Goal: Task Accomplishment & Management: Manage account settings

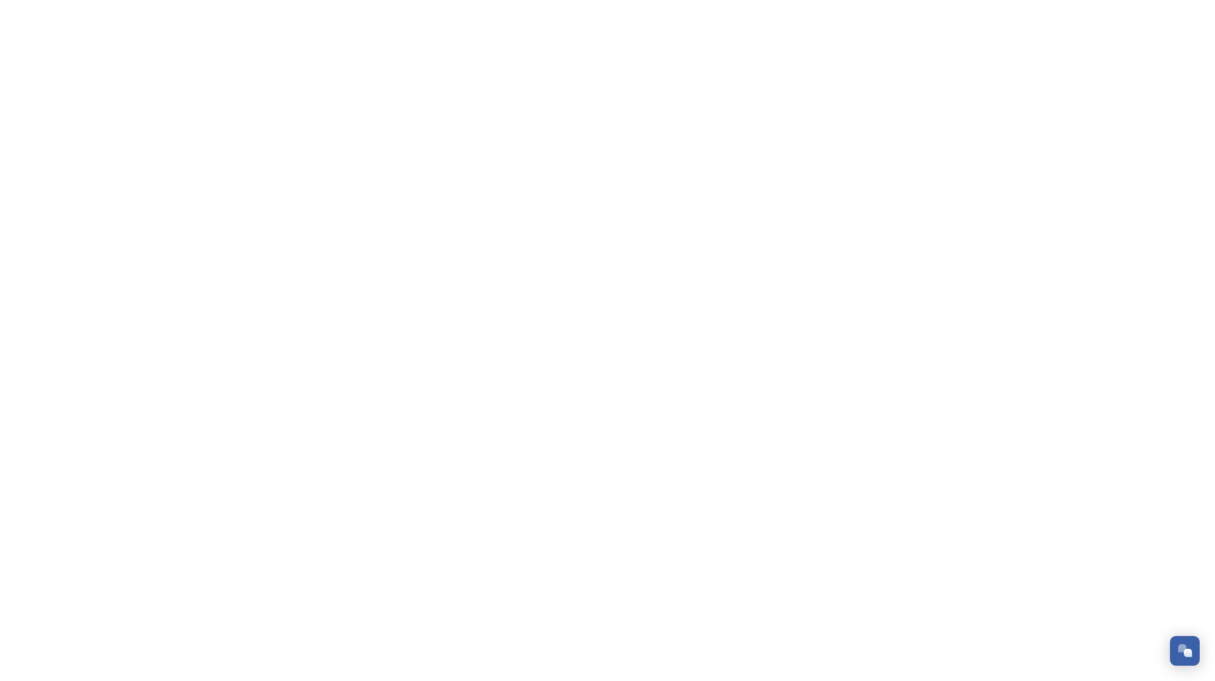
scroll to position [-1, 0]
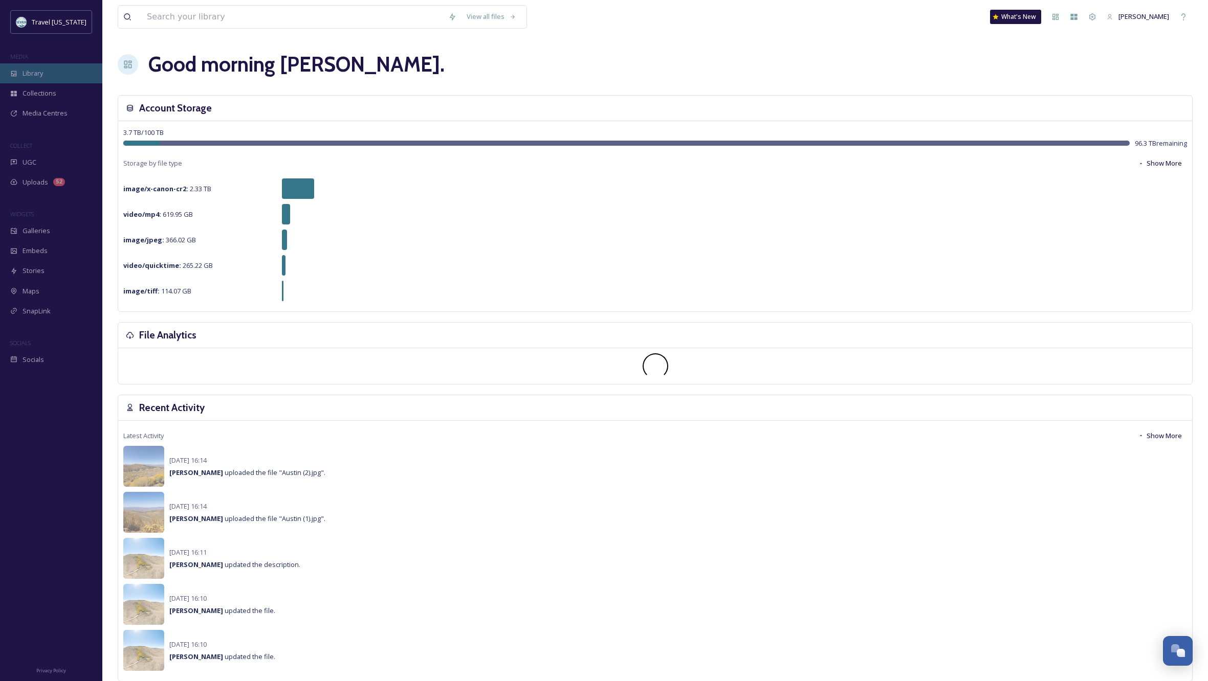
click at [36, 70] on span "Library" at bounding box center [33, 74] width 20 height 10
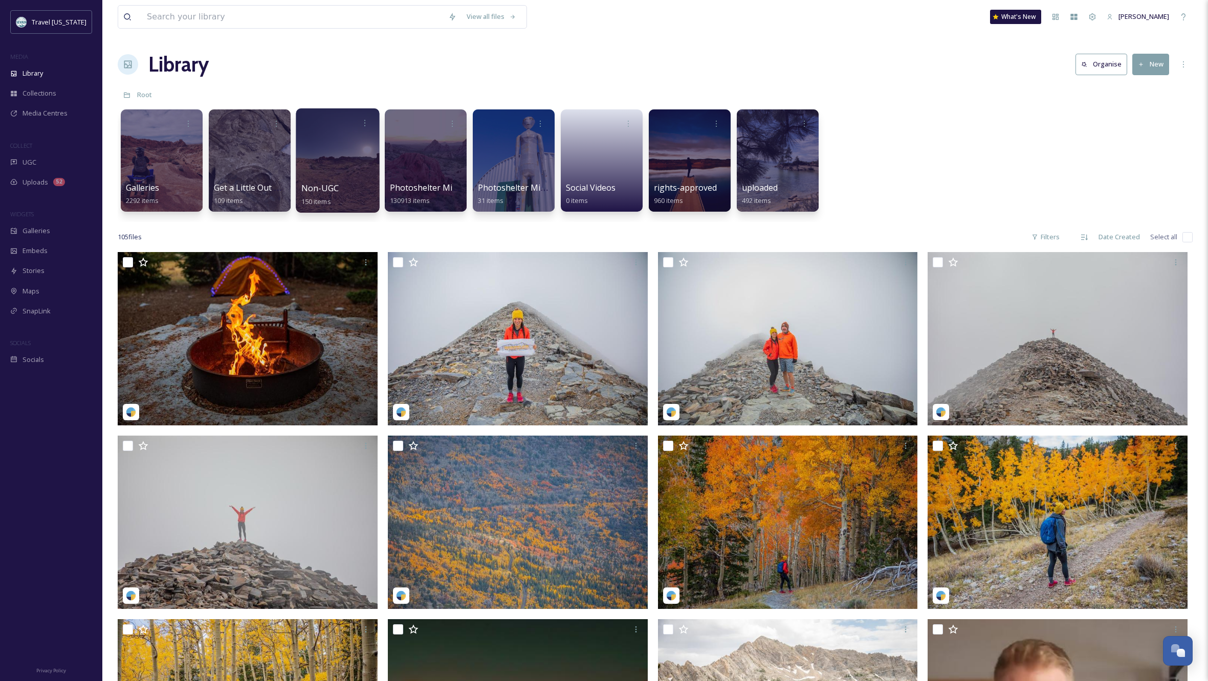
click at [346, 158] on div at bounding box center [337, 160] width 83 height 104
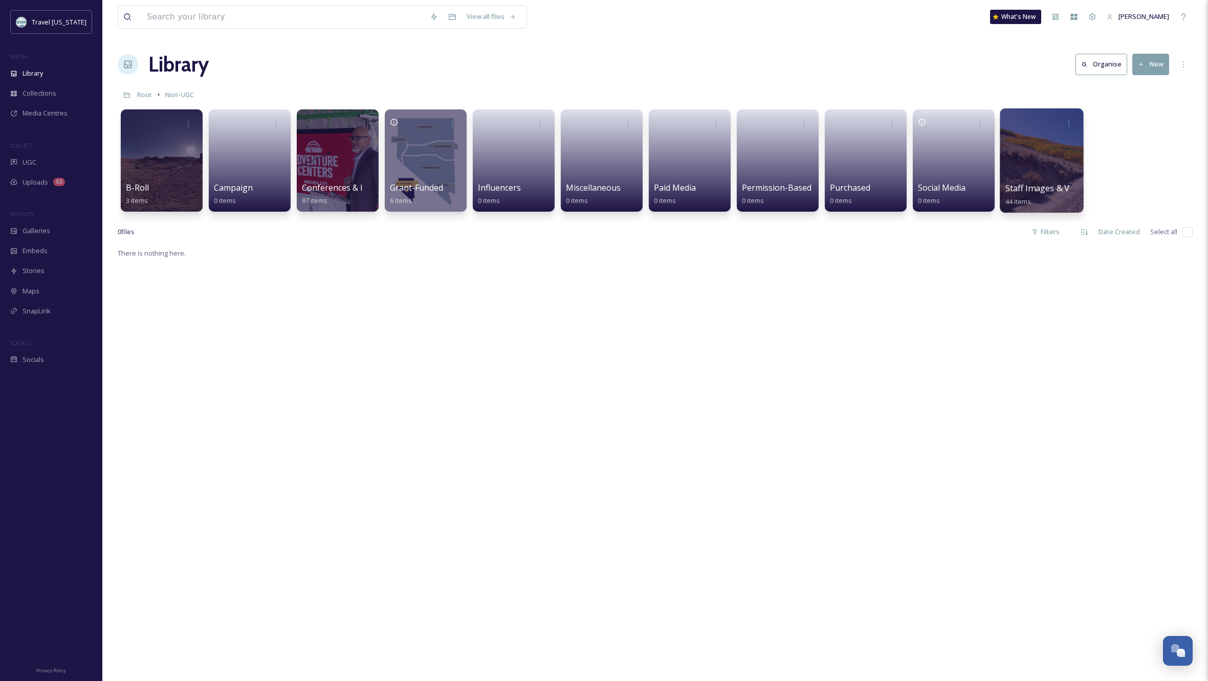
click at [1032, 161] on div at bounding box center [1041, 160] width 83 height 104
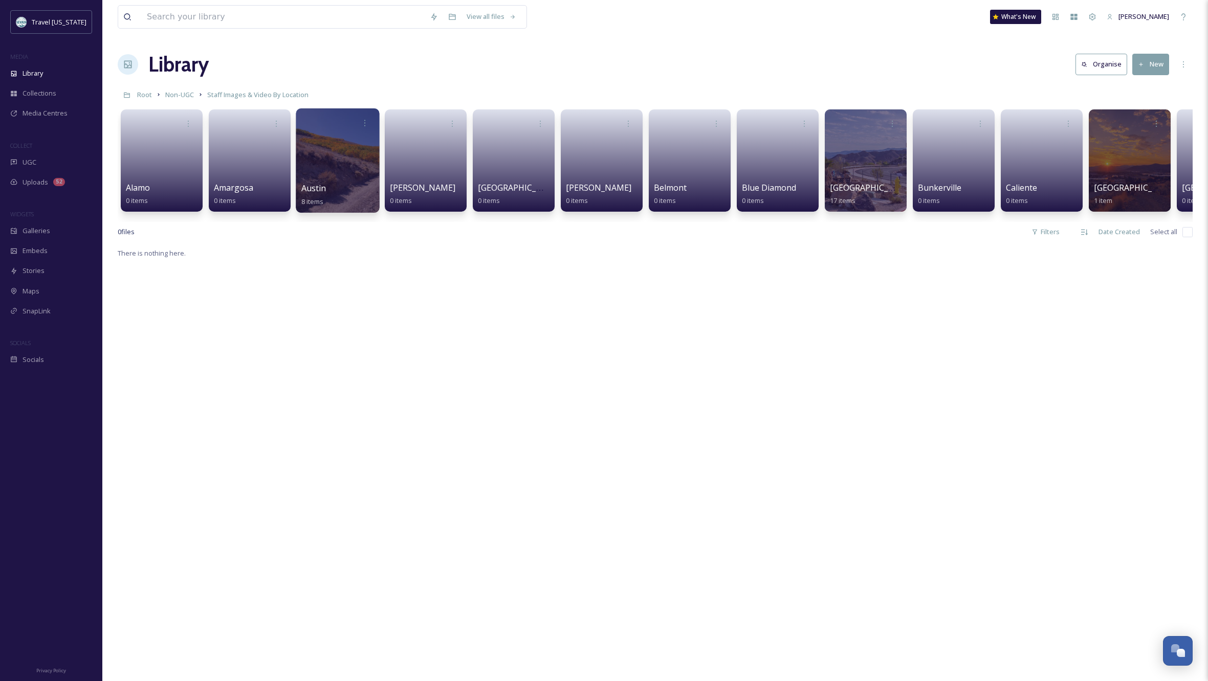
click at [350, 147] on div at bounding box center [337, 160] width 83 height 104
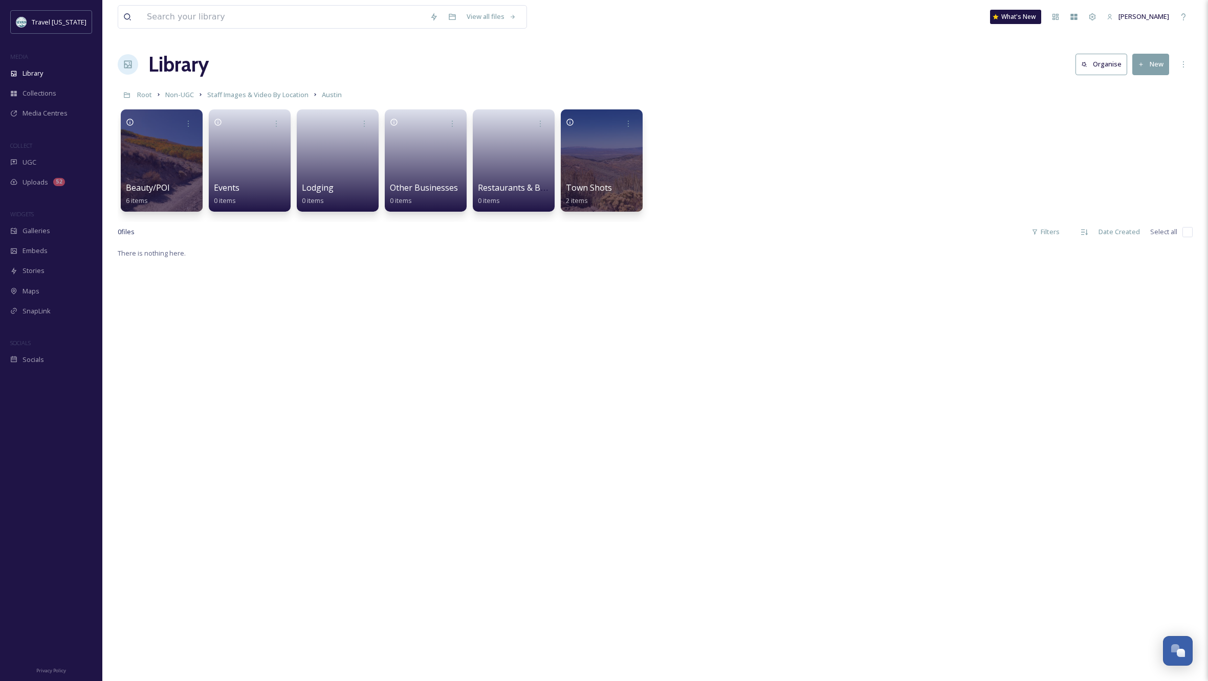
click at [752, 375] on div "There is nothing here." at bounding box center [655, 587] width 1075 height 681
click at [270, 93] on span "Staff Images & Video By Location" at bounding box center [257, 94] width 101 height 9
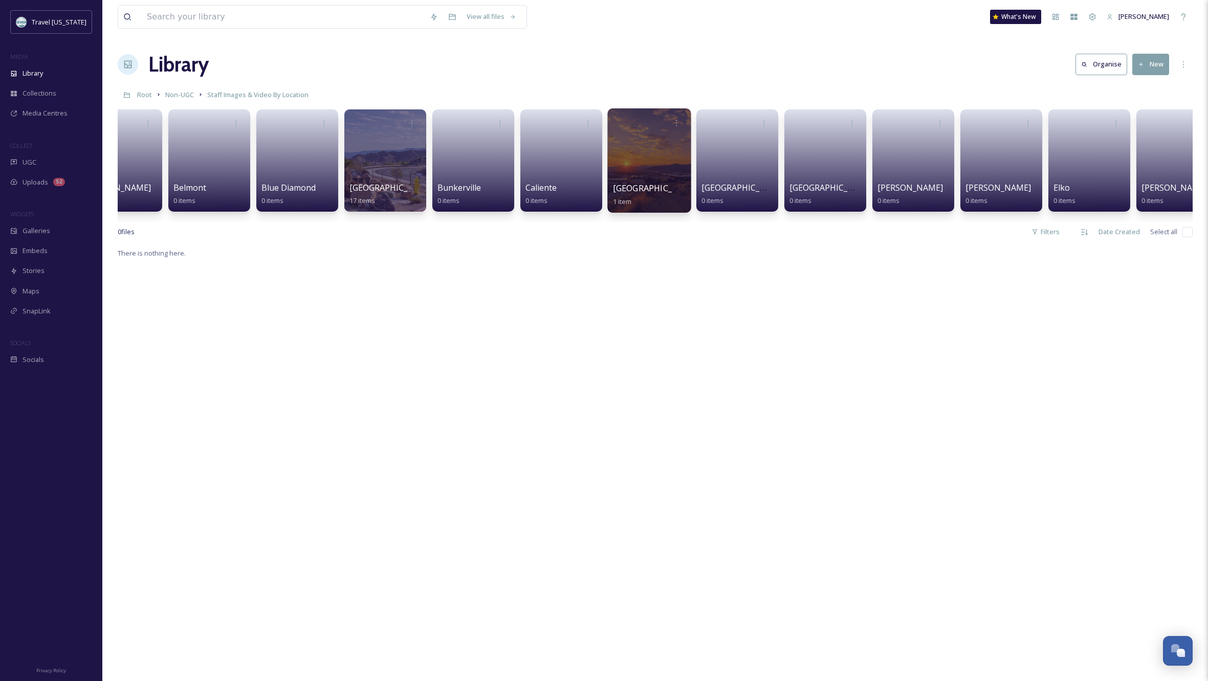
scroll to position [0, 486]
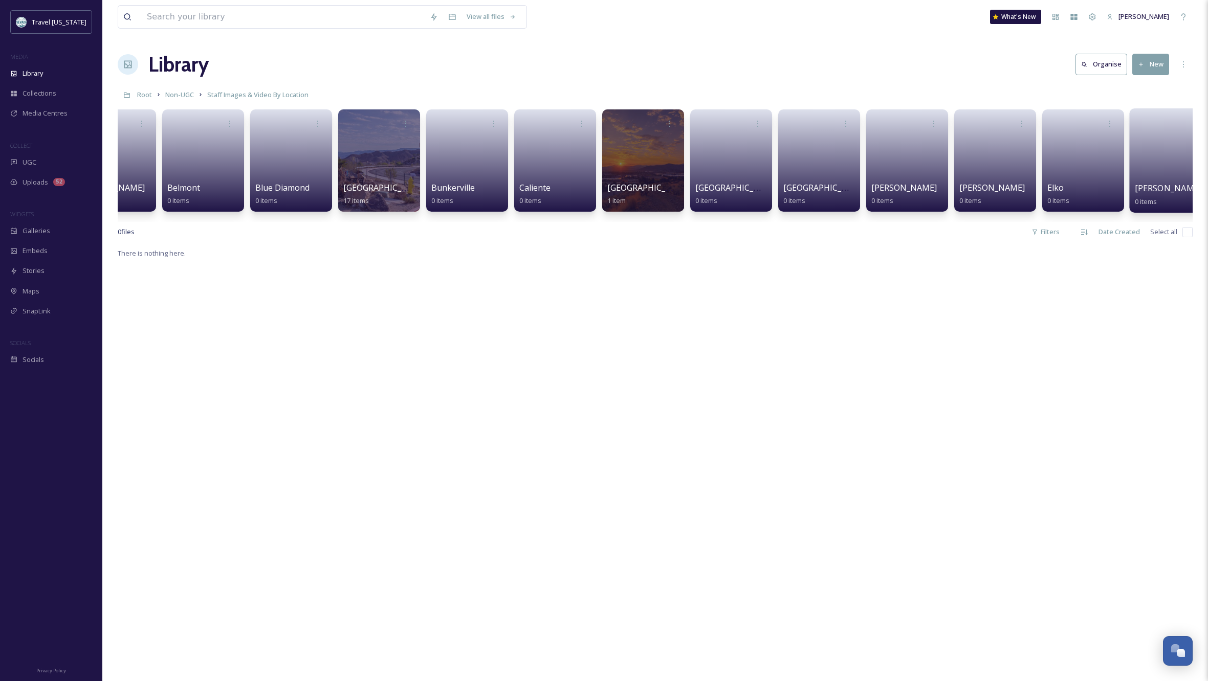
click at [1148, 173] on link at bounding box center [1171, 157] width 73 height 50
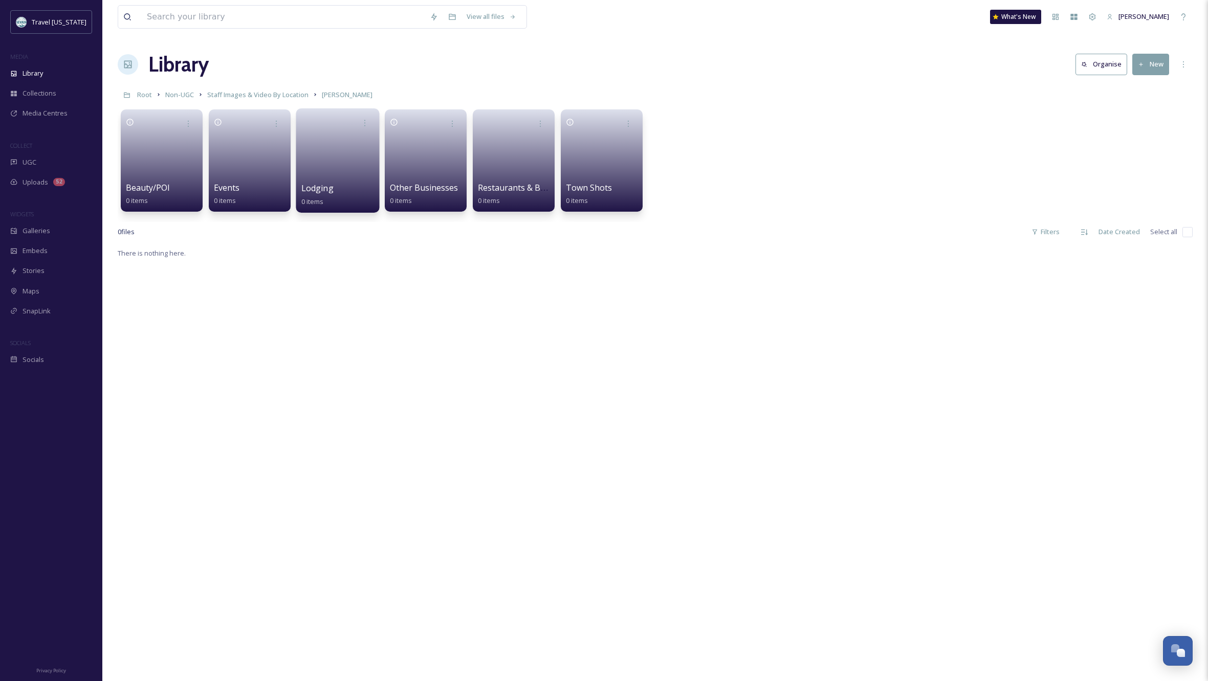
click at [354, 167] on link at bounding box center [337, 157] width 73 height 50
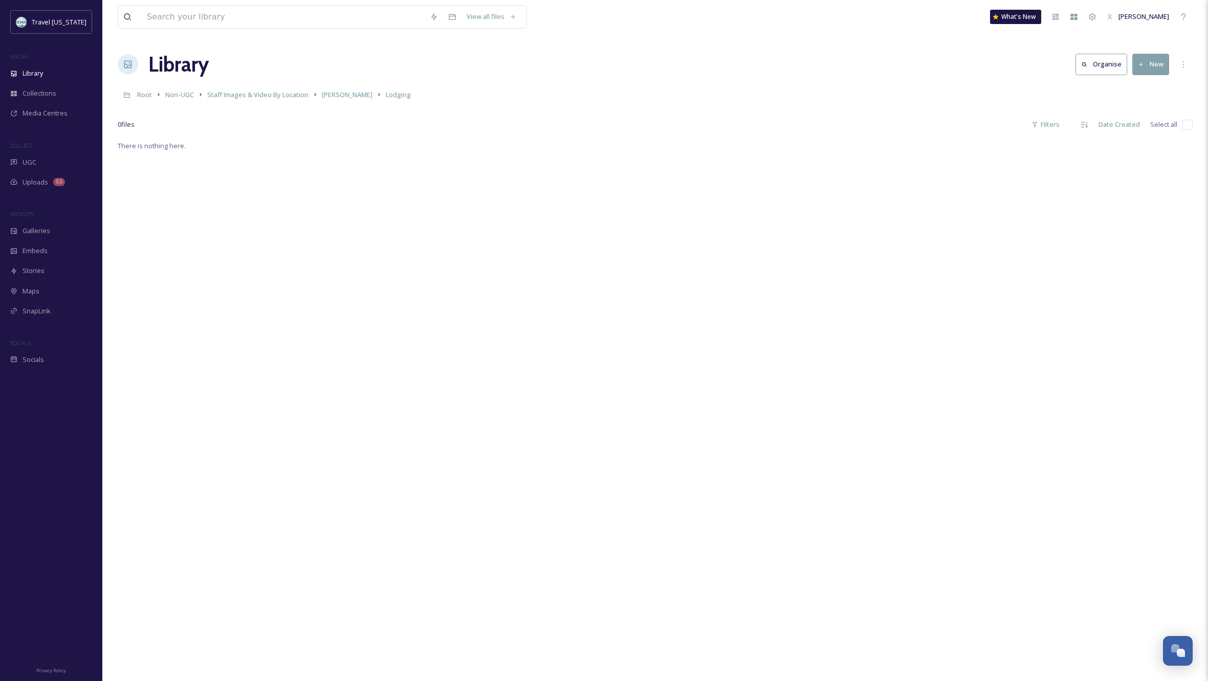
click at [1148, 66] on button "New" at bounding box center [1150, 64] width 37 height 21
click at [1124, 122] on div "Folder" at bounding box center [1140, 128] width 58 height 20
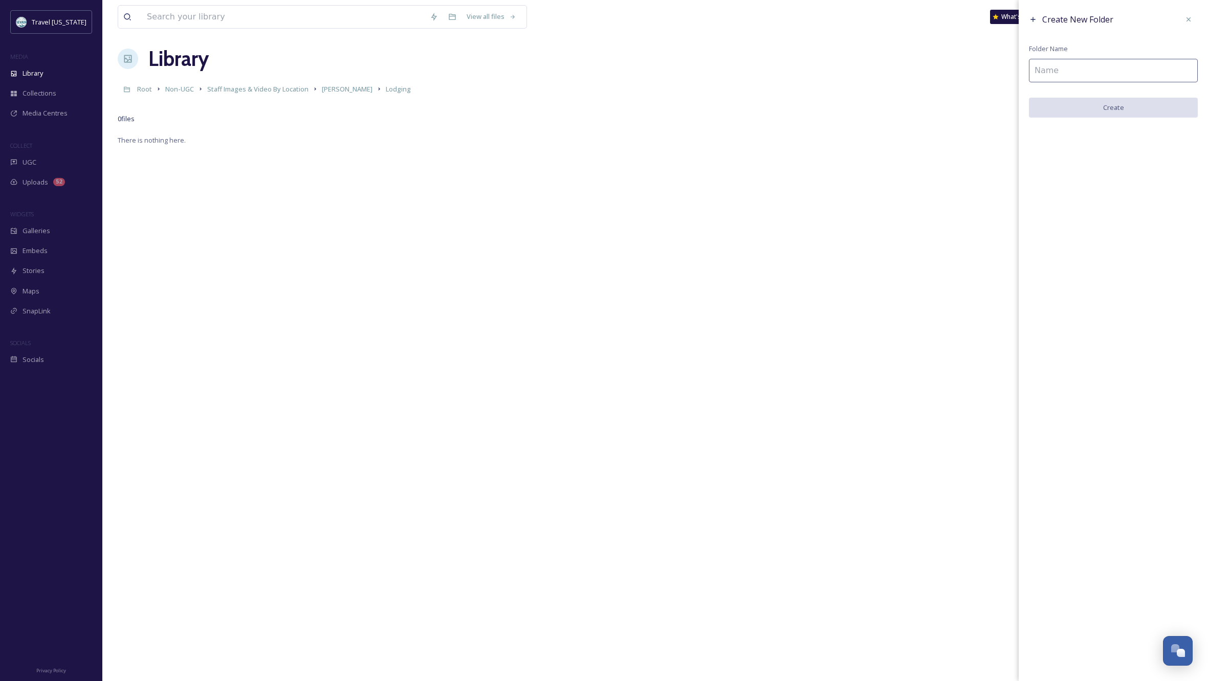
click at [1107, 71] on input at bounding box center [1113, 71] width 169 height 24
type input "Bristlecone Motel"
click at [1117, 107] on button "Create" at bounding box center [1113, 108] width 169 height 21
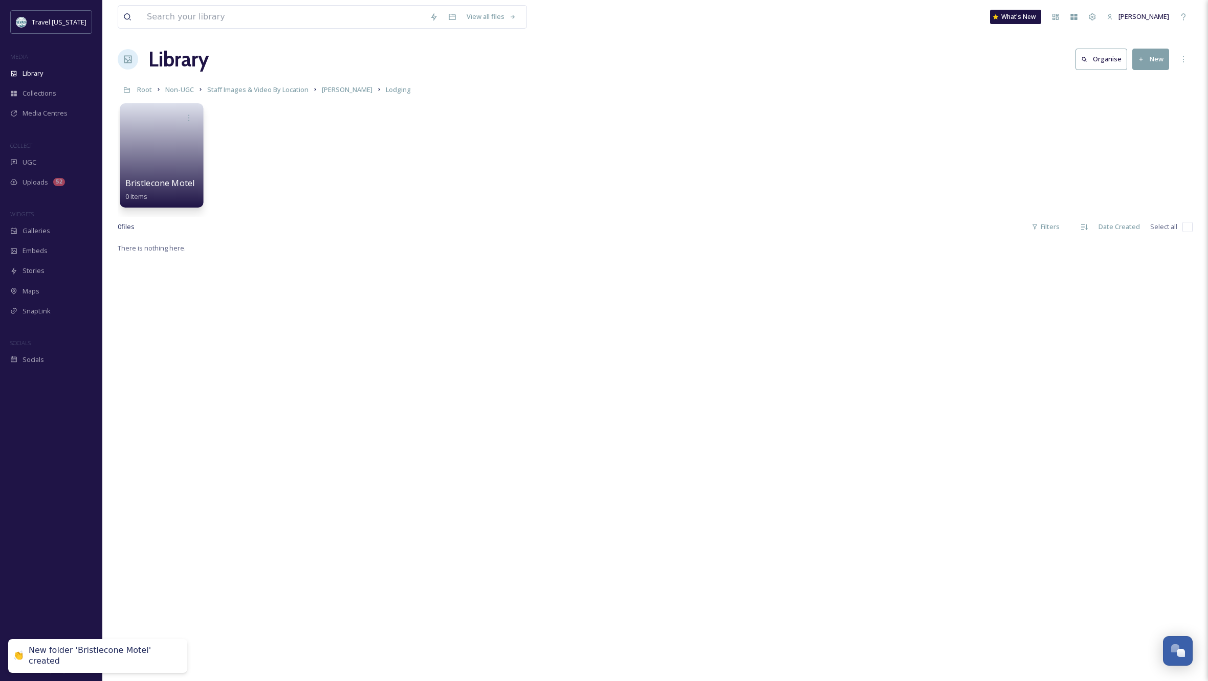
click at [164, 175] on link at bounding box center [161, 152] width 73 height 50
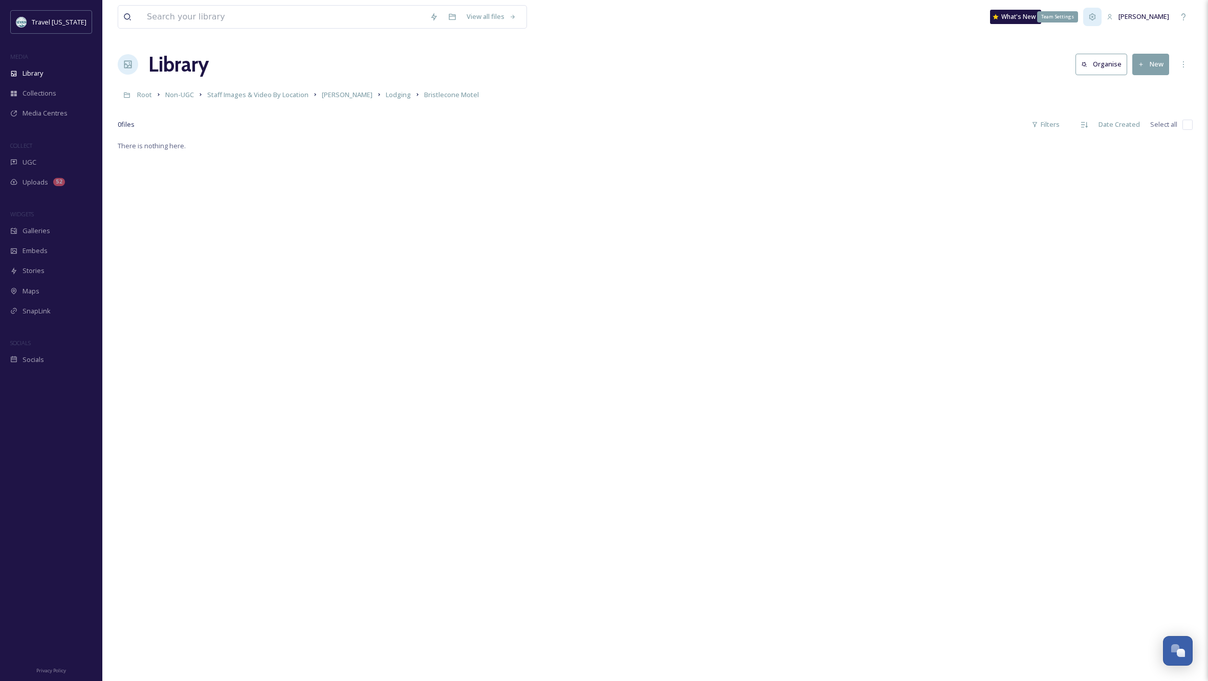
click at [1096, 16] on icon at bounding box center [1092, 16] width 7 height 7
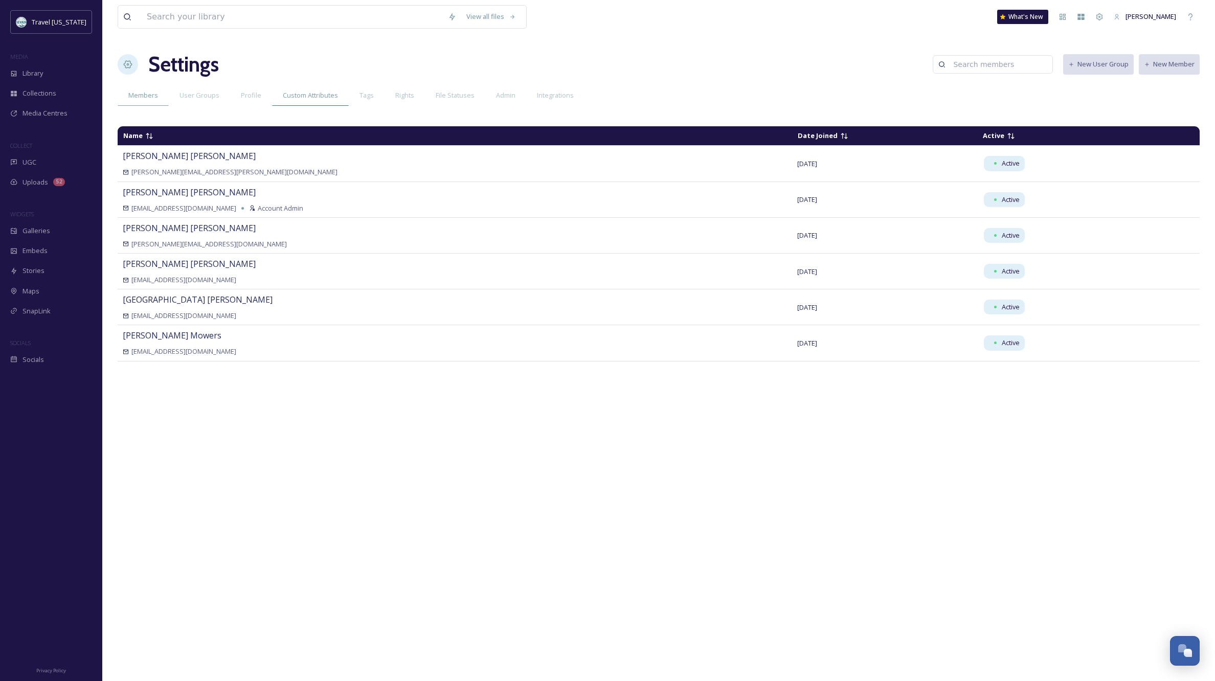
click at [313, 93] on span "Custom Attributes" at bounding box center [310, 96] width 55 height 10
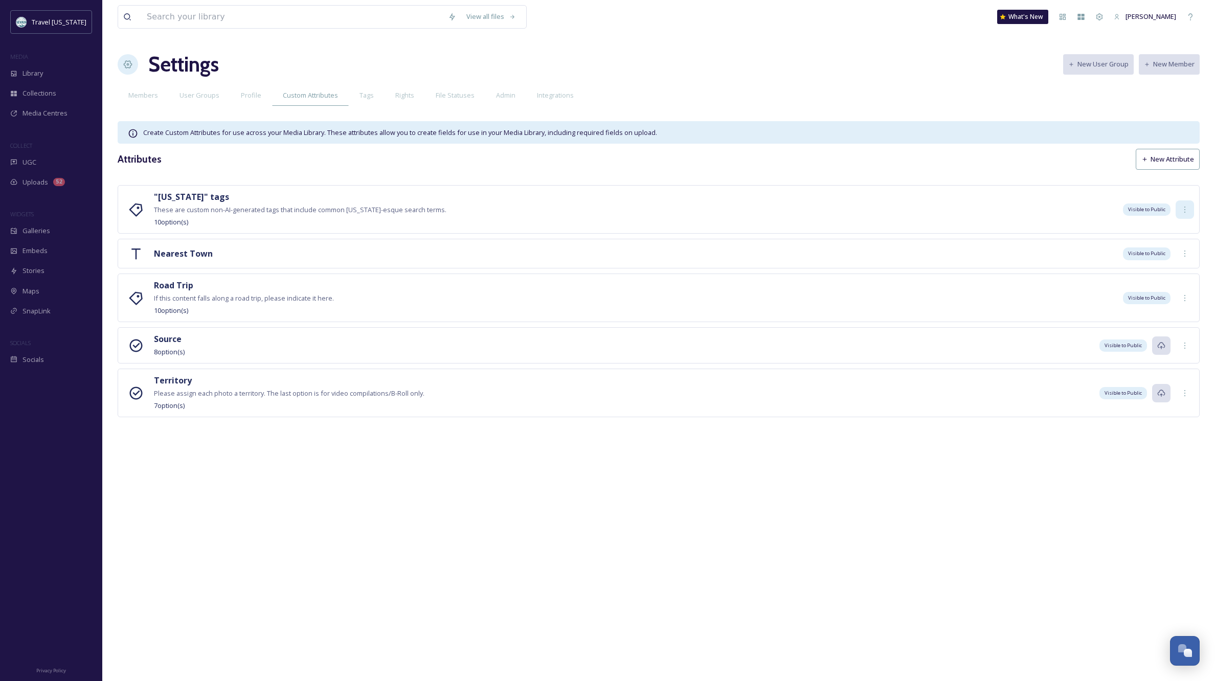
click at [1186, 207] on icon at bounding box center [1185, 210] width 8 height 8
click at [1178, 229] on span "Edit" at bounding box center [1173, 232] width 11 height 10
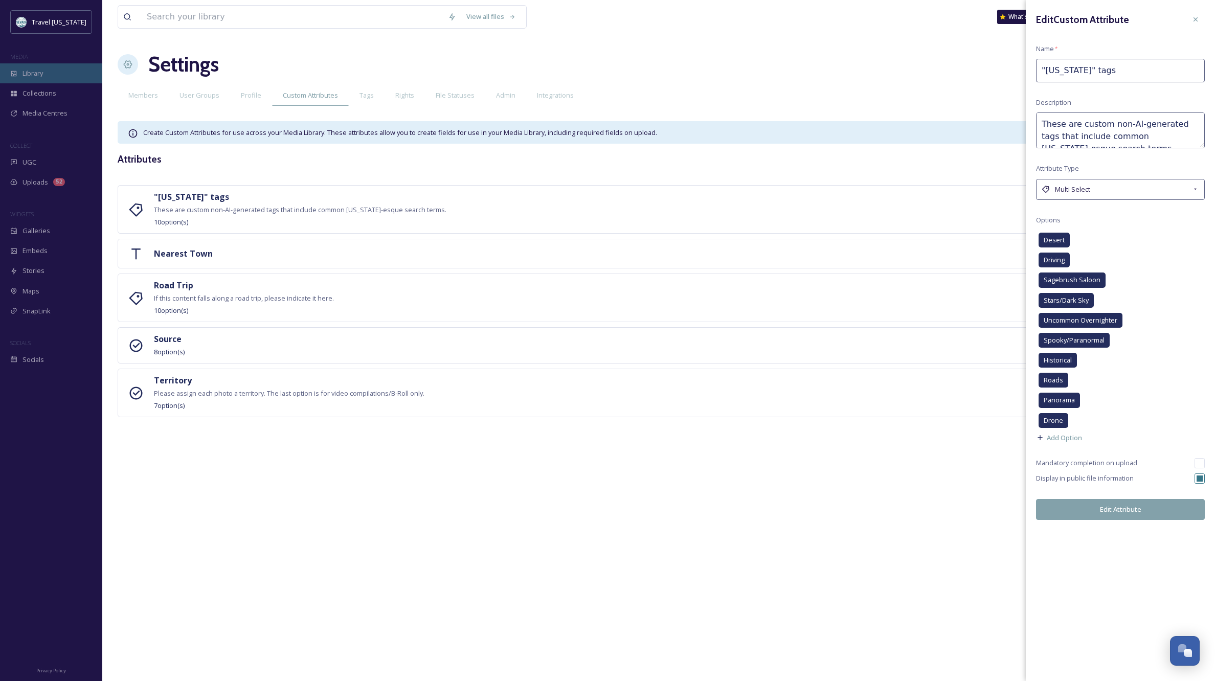
click at [36, 75] on span "Library" at bounding box center [33, 74] width 20 height 10
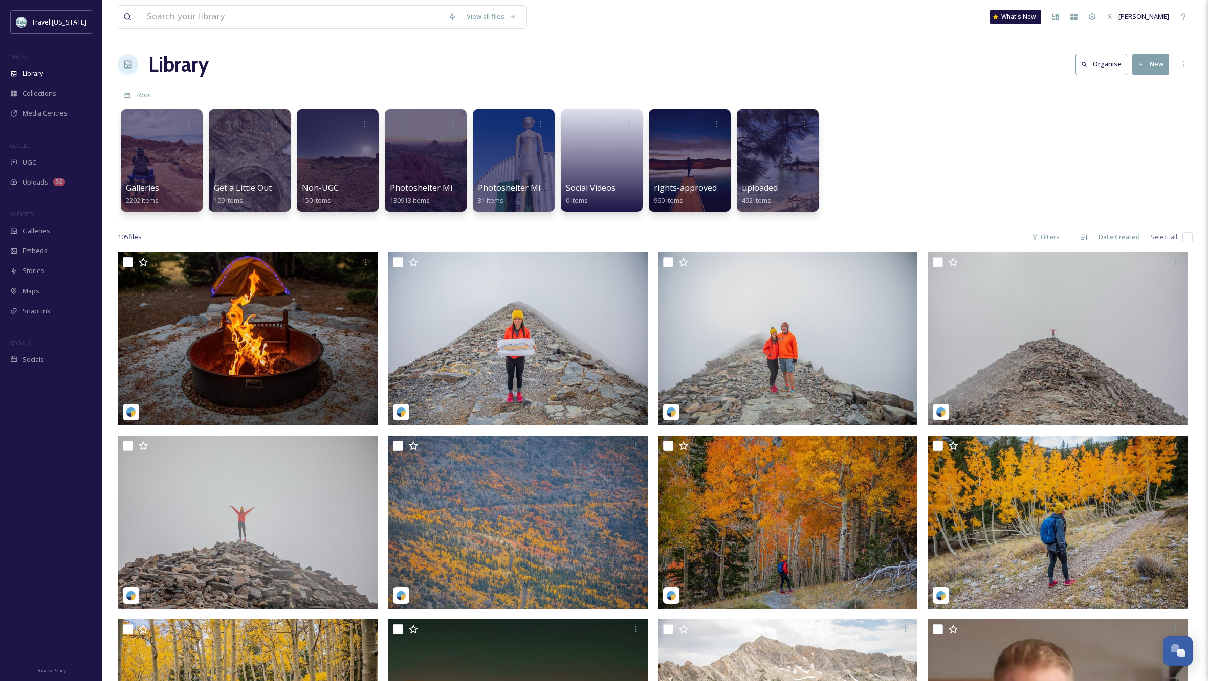
click at [356, 165] on div at bounding box center [338, 160] width 82 height 102
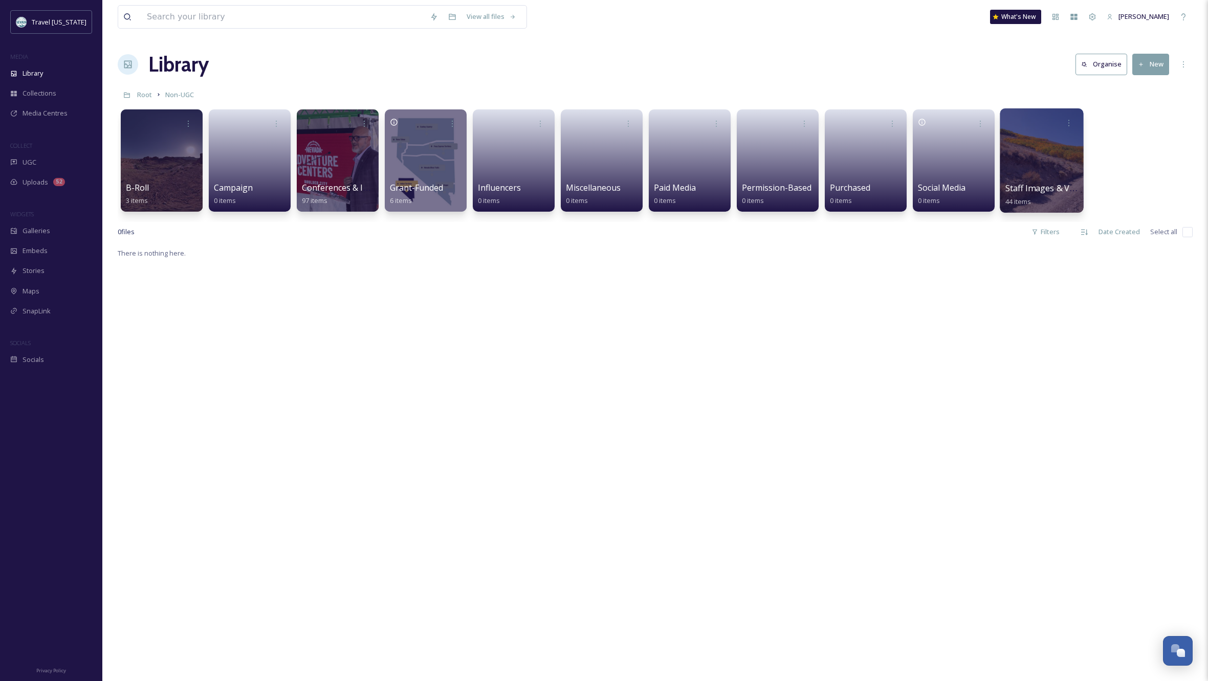
click at [1053, 149] on div at bounding box center [1041, 160] width 83 height 104
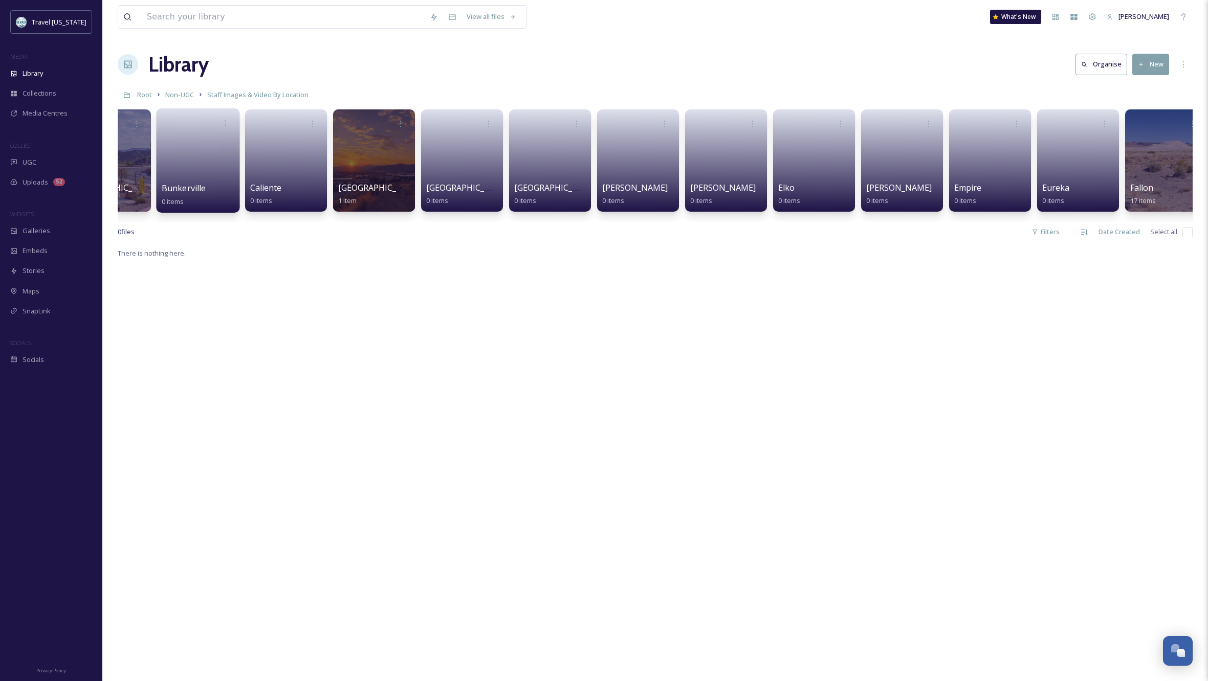
scroll to position [0, 761]
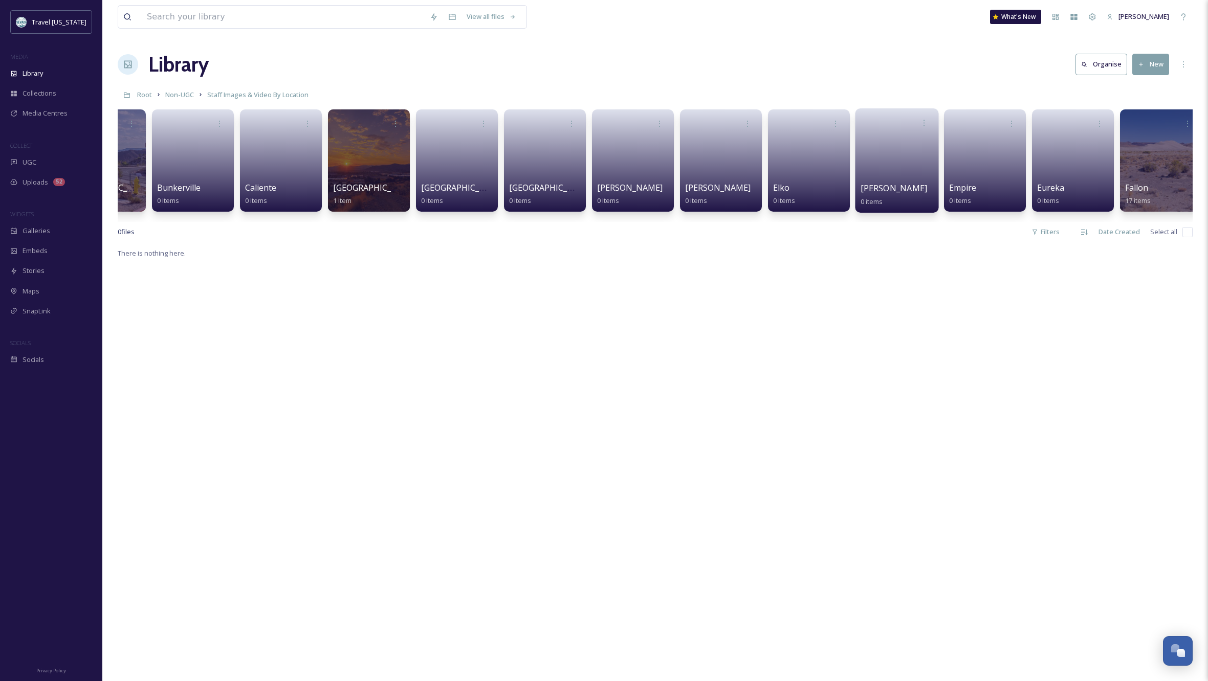
click at [918, 161] on link at bounding box center [896, 157] width 73 height 50
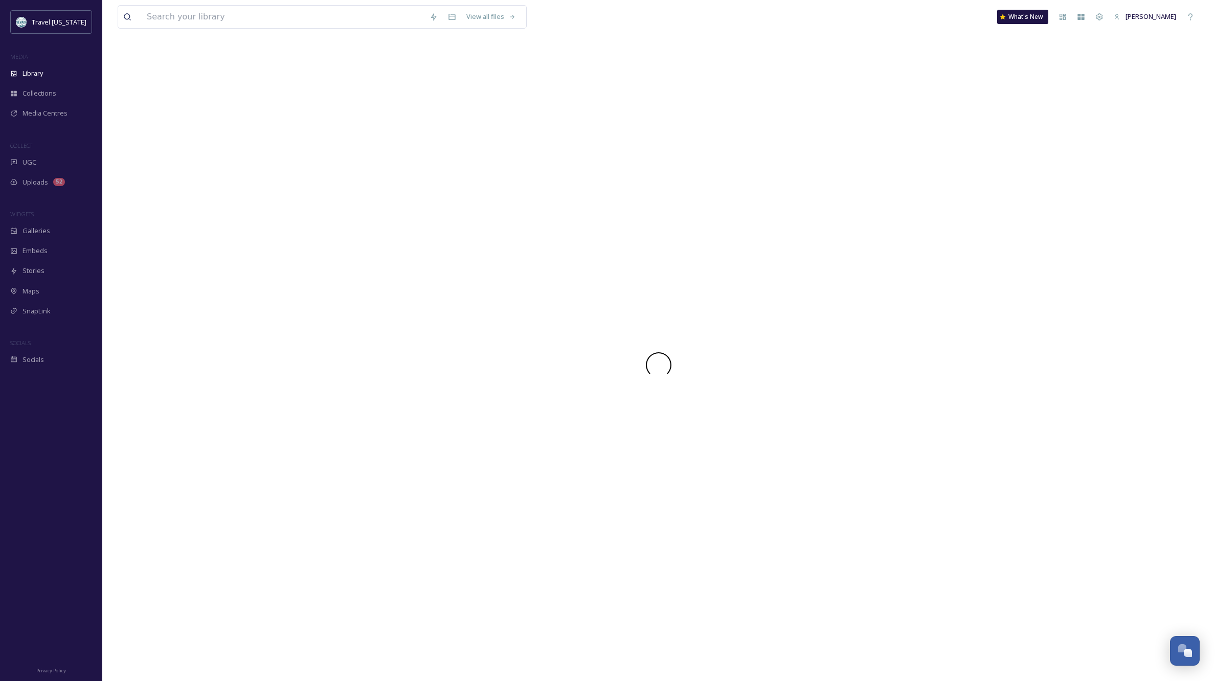
click at [918, 161] on div at bounding box center [659, 365] width 1082 height 632
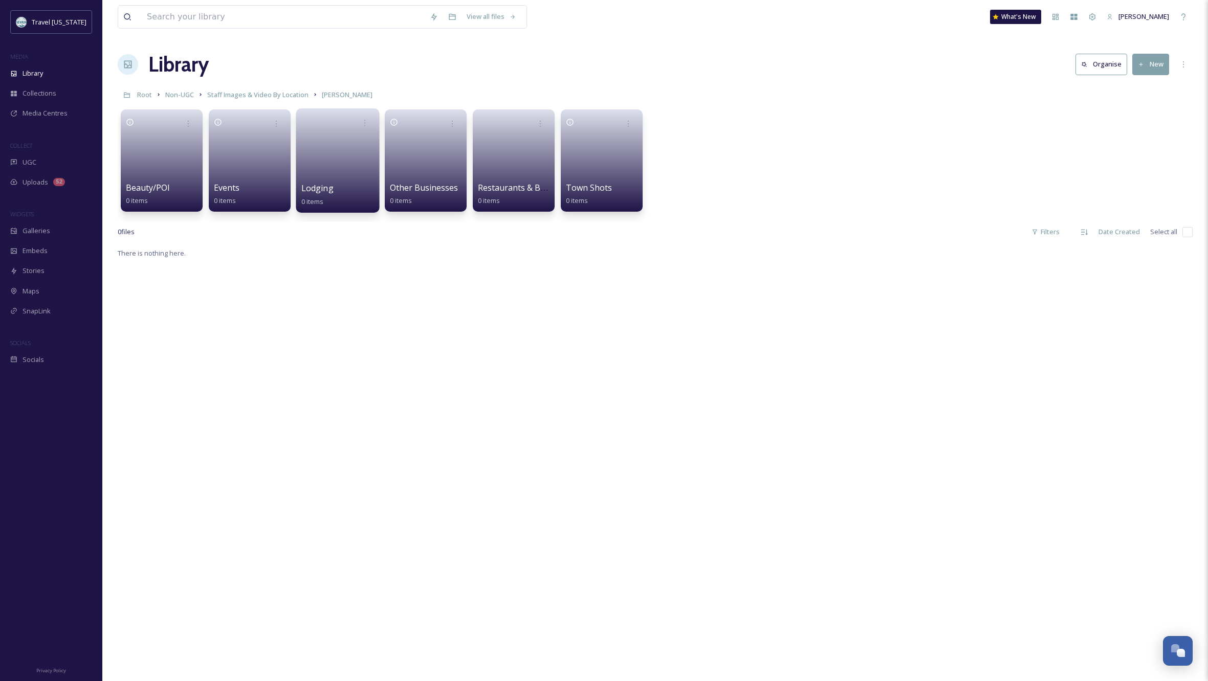
click at [334, 152] on link at bounding box center [337, 157] width 73 height 50
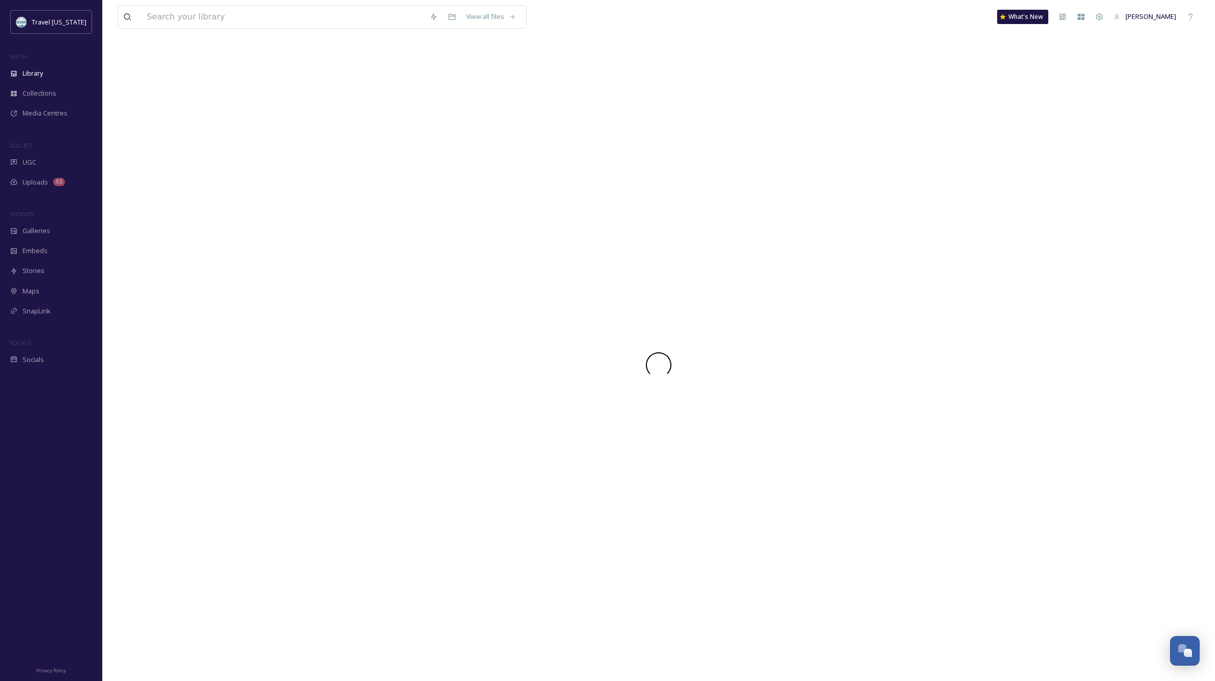
click at [334, 152] on div at bounding box center [659, 365] width 1082 height 632
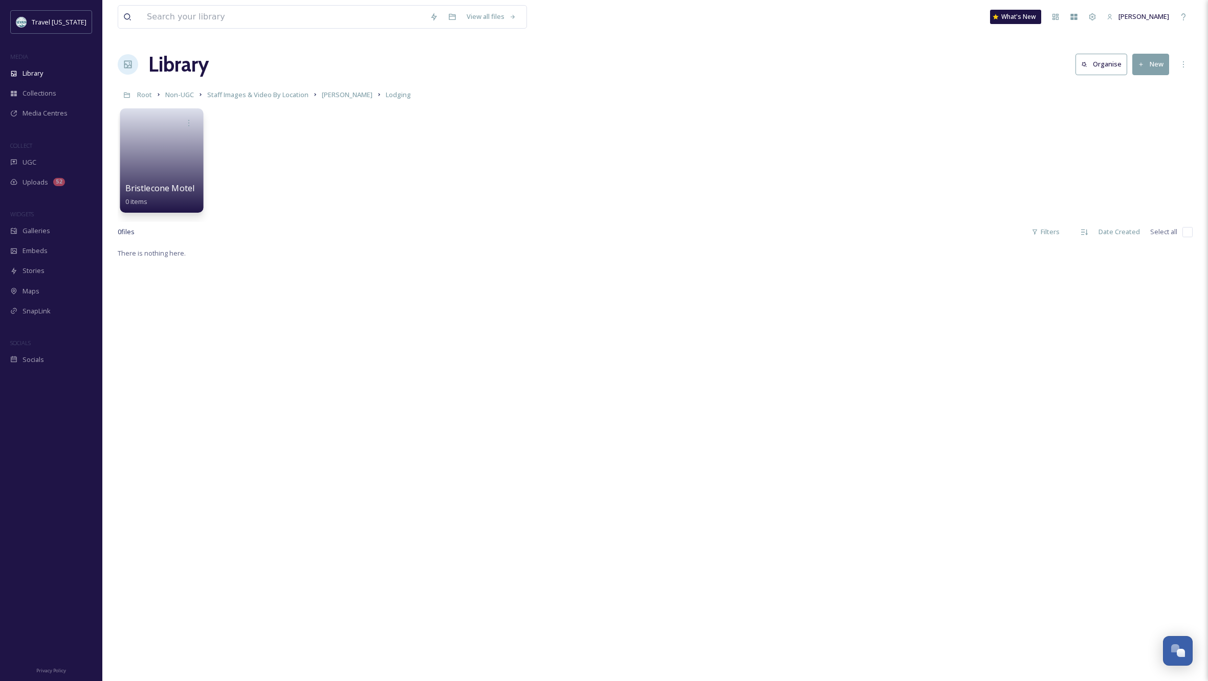
click at [165, 156] on link at bounding box center [161, 157] width 73 height 50
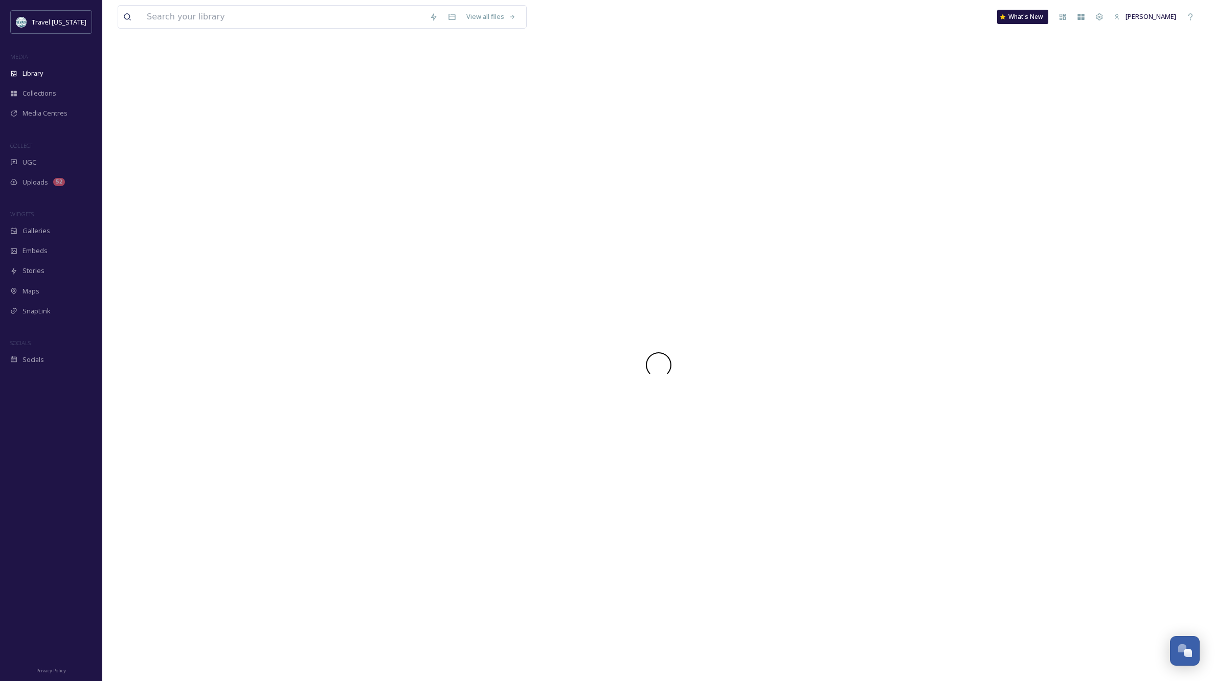
click at [165, 156] on div at bounding box center [659, 365] width 1082 height 632
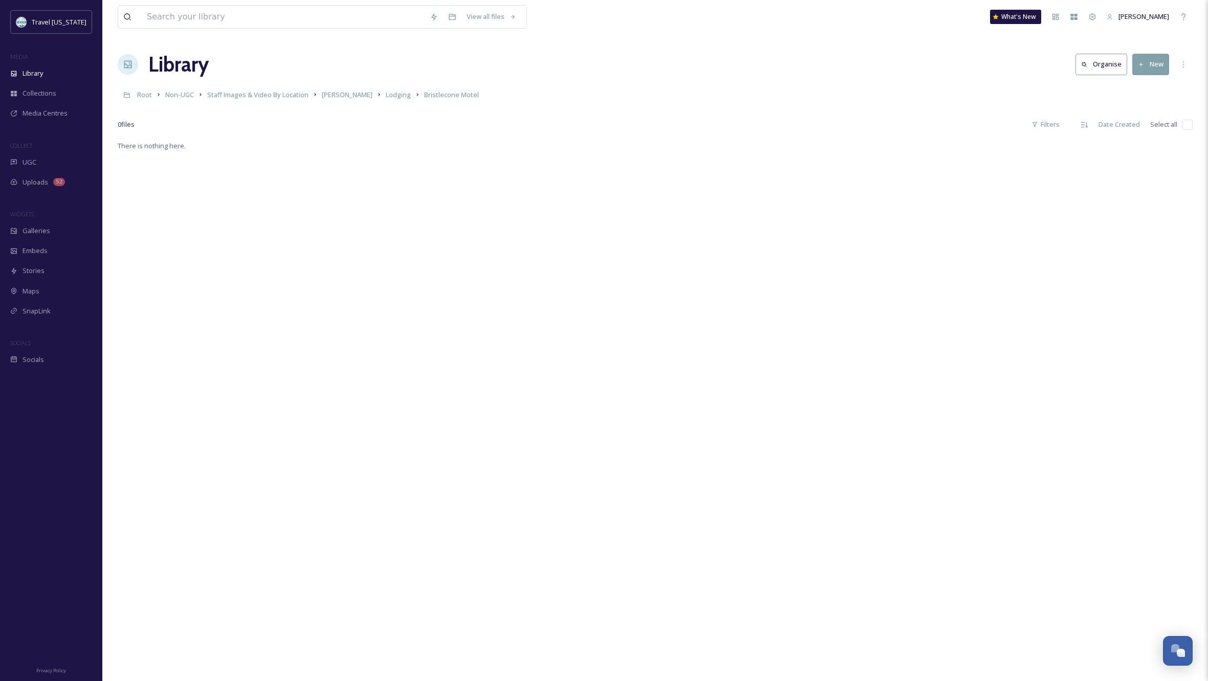
scroll to position [2, 0]
click at [1152, 59] on button "New" at bounding box center [1150, 62] width 37 height 21
click at [1151, 85] on span "File Upload" at bounding box center [1146, 86] width 34 height 10
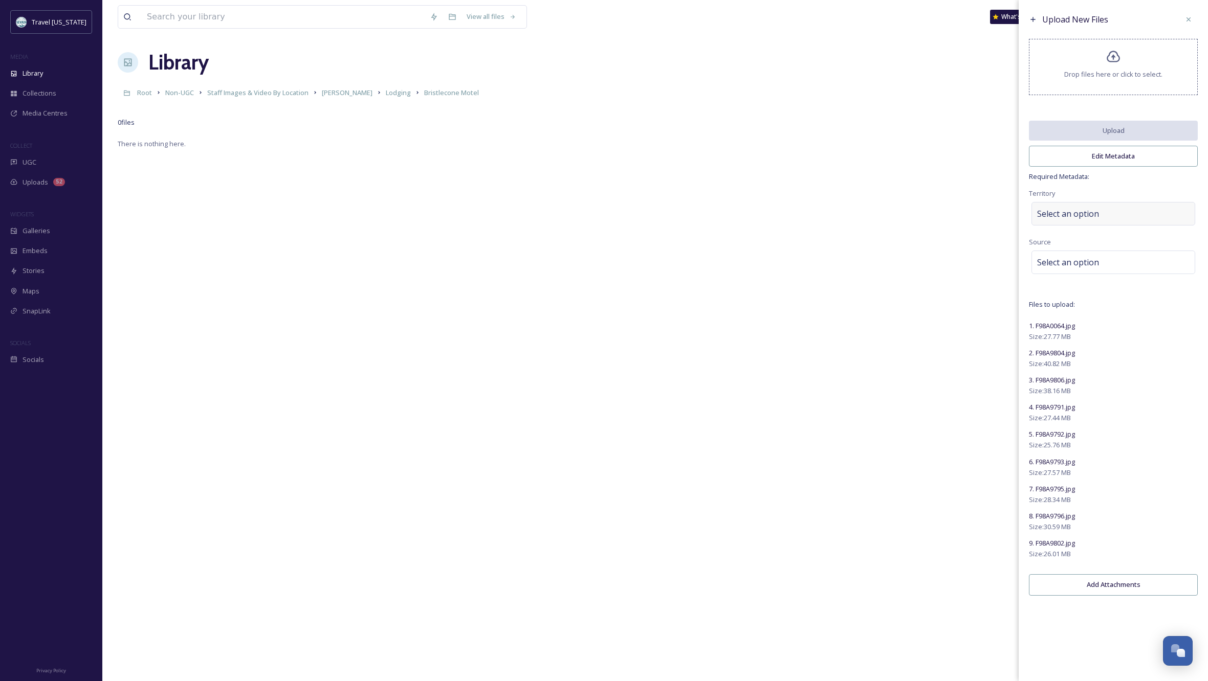
click at [1102, 220] on div "Select an option" at bounding box center [1113, 214] width 164 height 24
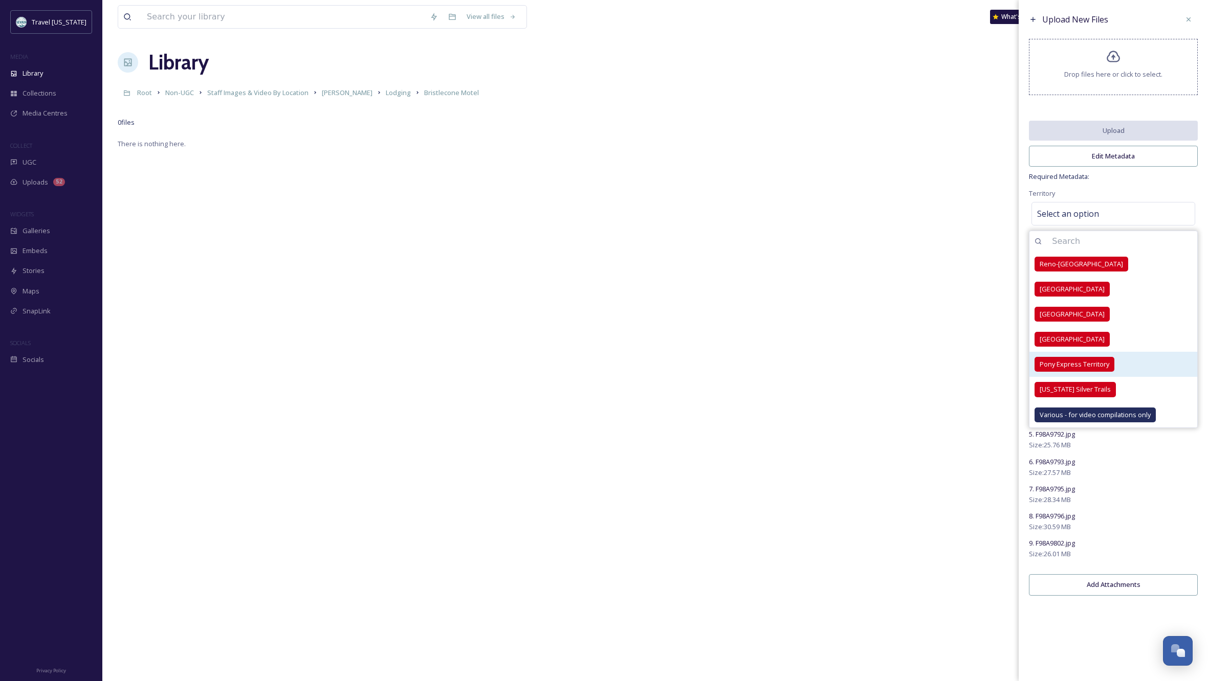
click at [1095, 369] on span "Pony Express Territory" at bounding box center [1074, 365] width 70 height 10
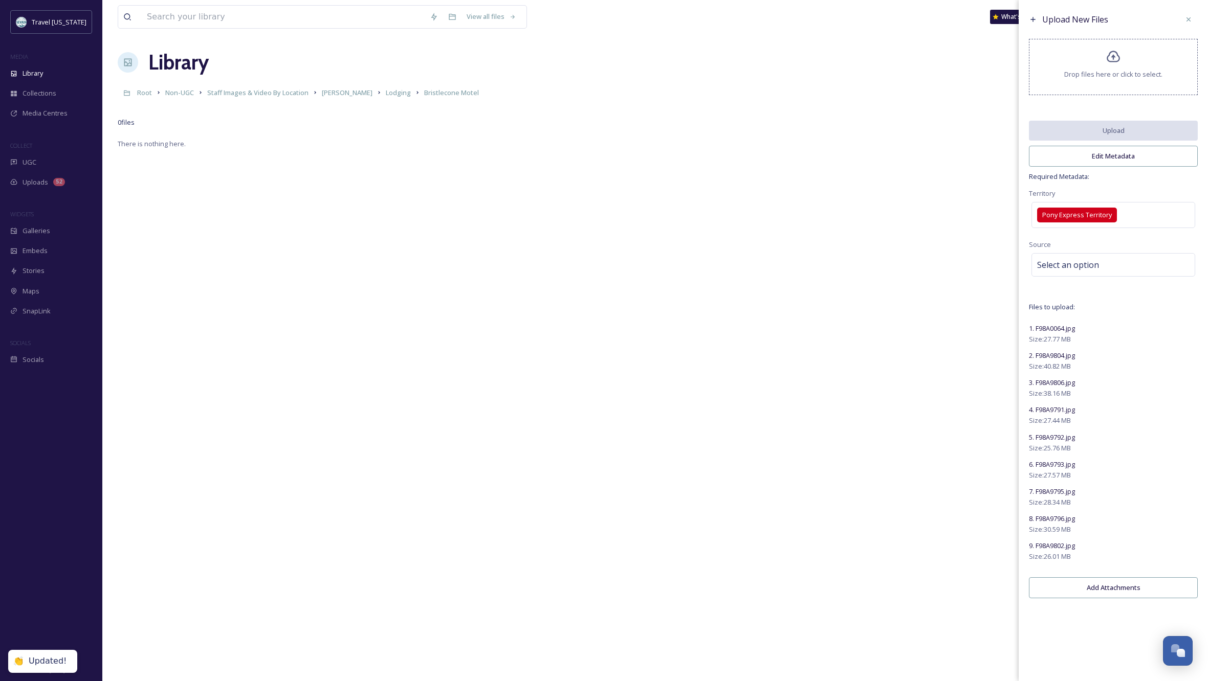
click at [1191, 182] on span "Required Metadata:" at bounding box center [1113, 177] width 169 height 10
click at [1098, 267] on div "Select an option" at bounding box center [1113, 265] width 164 height 24
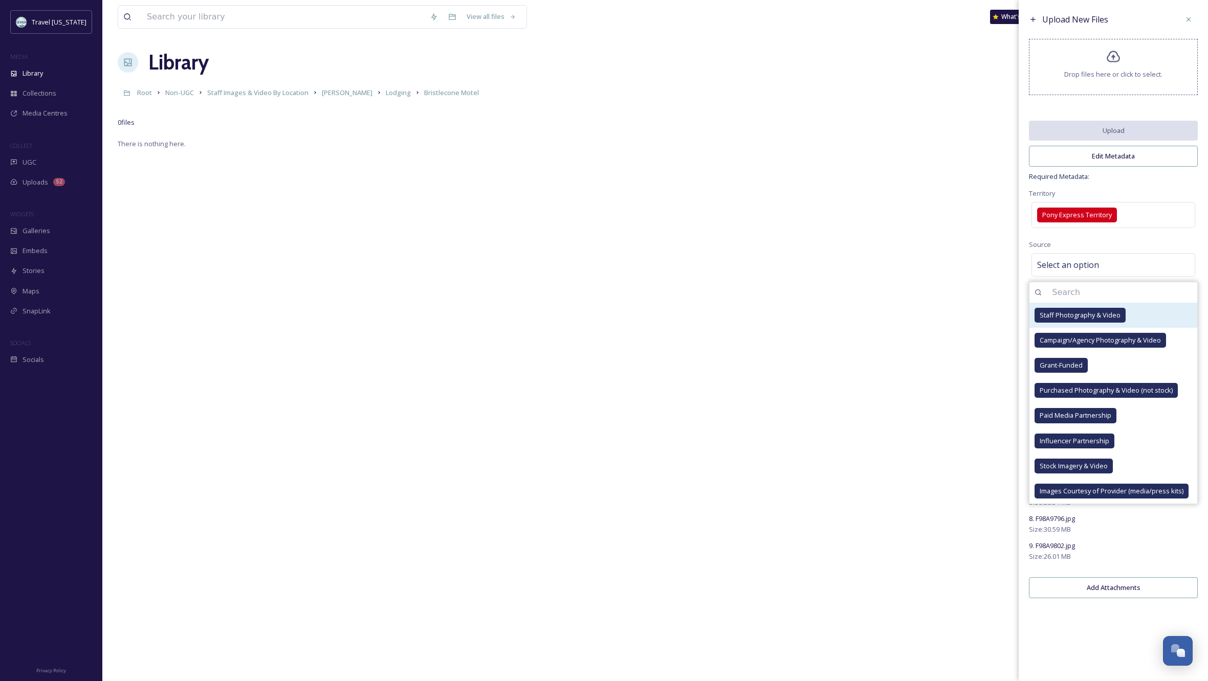
click at [1086, 320] on span "Staff Photography & Video" at bounding box center [1079, 315] width 81 height 10
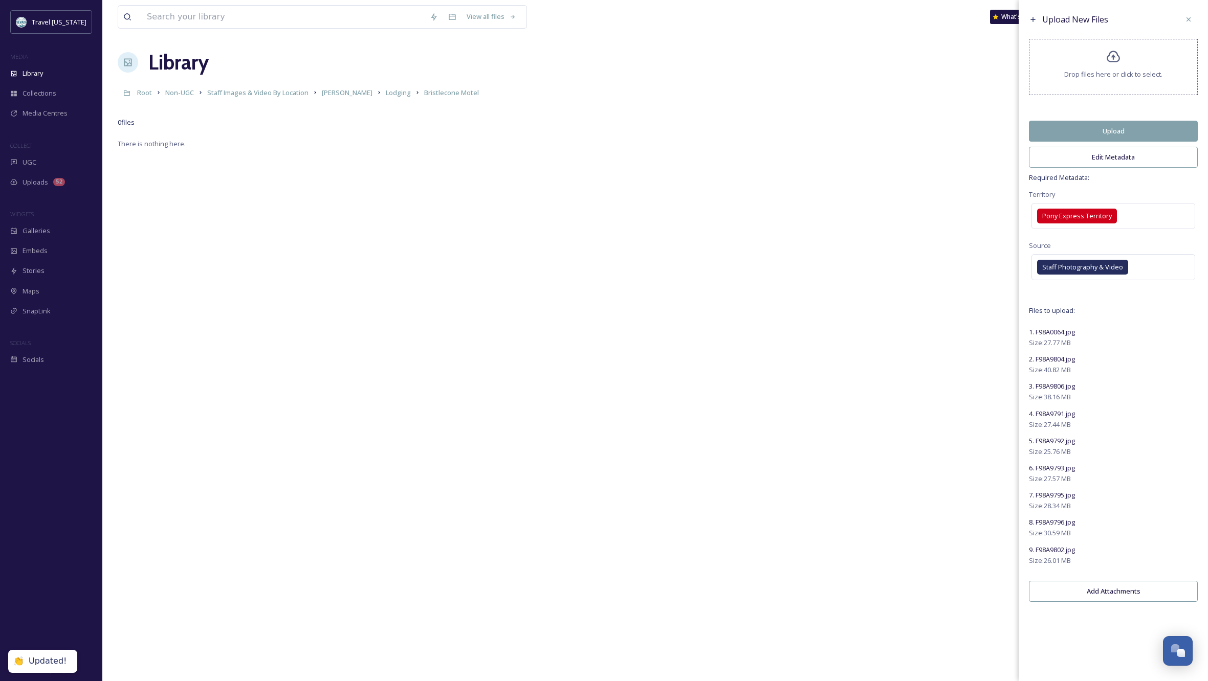
click at [1115, 651] on div "Upload New Files Drop files here or click to select. Upload Edit Metadata Requi…" at bounding box center [1112, 340] width 189 height 681
click at [1098, 163] on button "Edit Metadata" at bounding box center [1113, 157] width 169 height 21
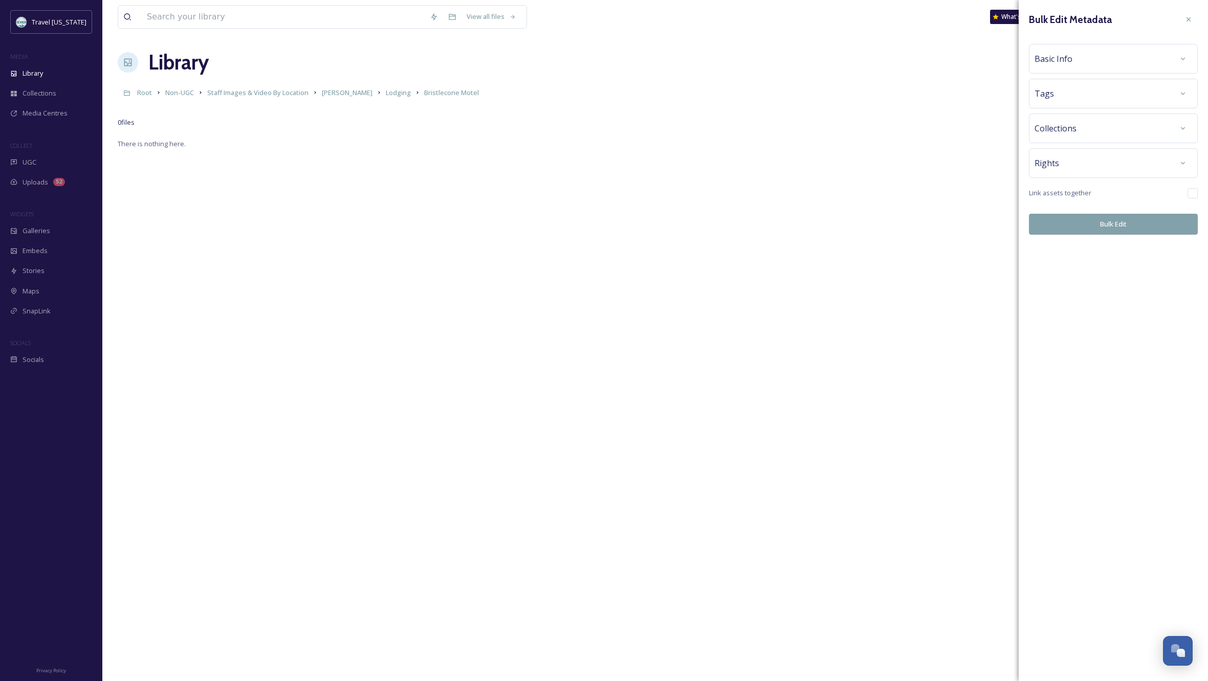
click at [1147, 58] on div "Basic Info" at bounding box center [1113, 59] width 158 height 18
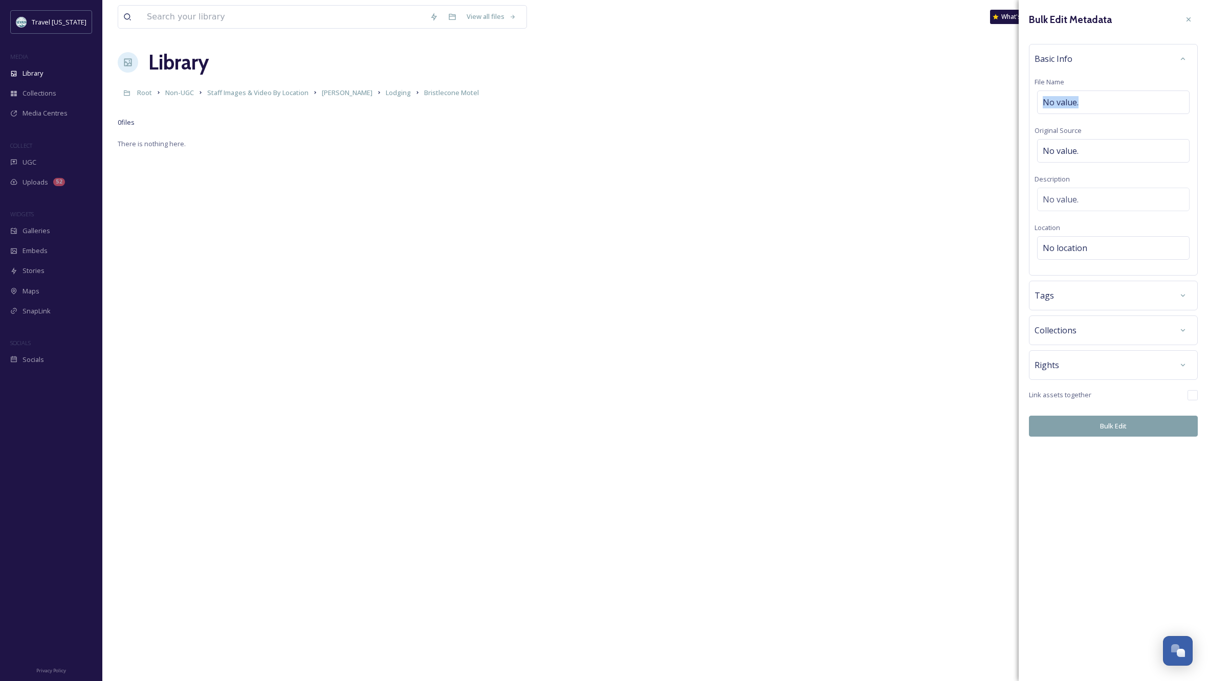
drag, startPoint x: 1095, startPoint y: 101, endPoint x: 1019, endPoint y: 101, distance: 76.2
click at [1019, 101] on div "Bulk Edit Metadata Basic Info File Name No value. Original Source No value. Des…" at bounding box center [1112, 223] width 189 height 447
click at [1078, 99] on span "No value." at bounding box center [1060, 102] width 36 height 12
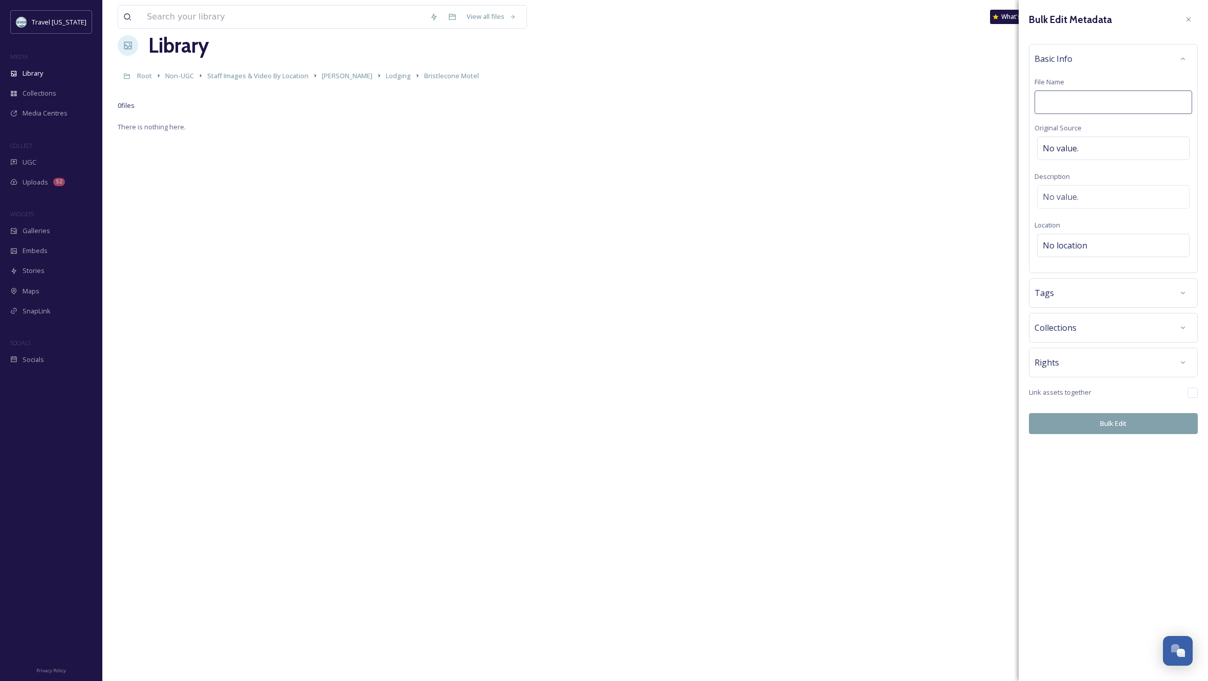
scroll to position [18, 0]
type input "Bristlecone Motel"
click at [1135, 363] on div "Rights" at bounding box center [1113, 362] width 158 height 18
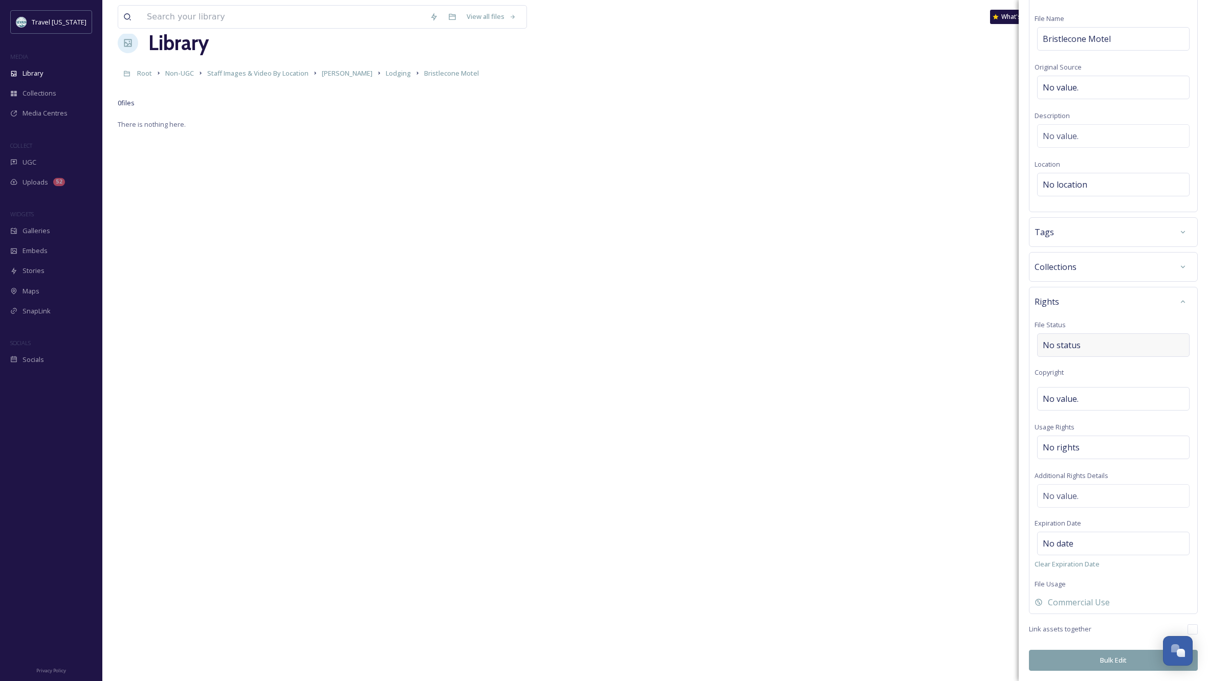
scroll to position [63, 0]
click at [1085, 446] on div "No rights" at bounding box center [1113, 448] width 152 height 24
click at [1085, 447] on input at bounding box center [1096, 454] width 113 height 23
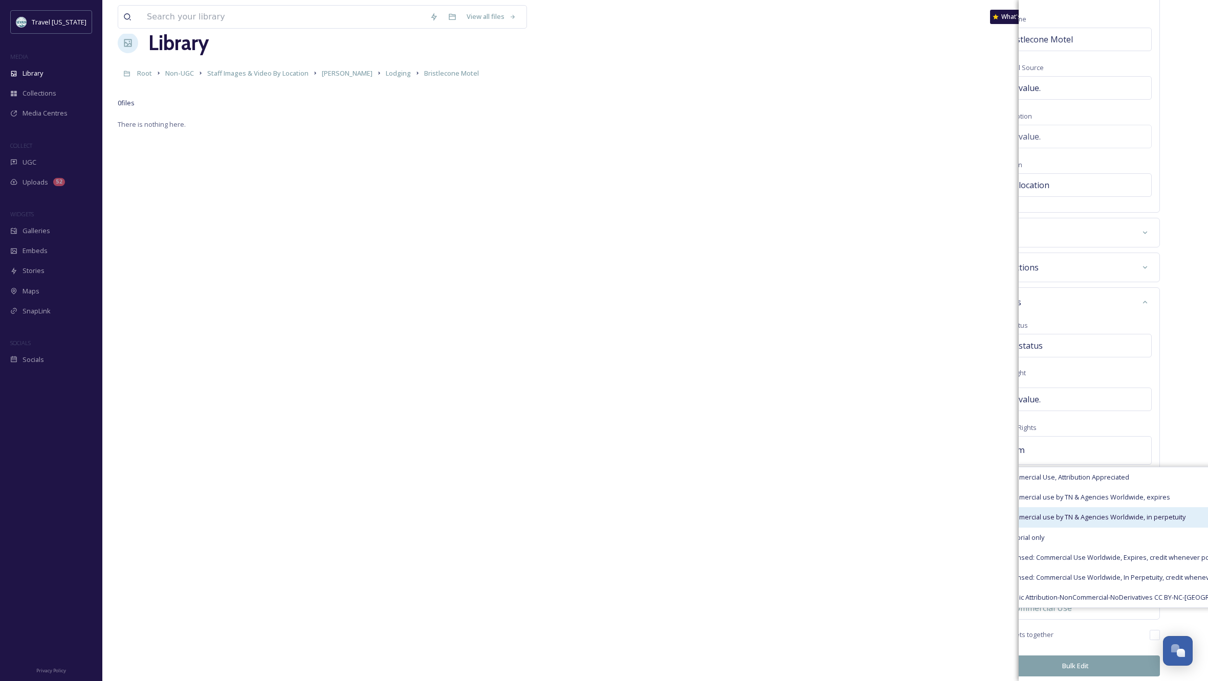
type input "com"
click at [1143, 518] on span "Commercial use by TN & Agencies Worldwide, in perpetuity" at bounding box center [1095, 518] width 180 height 10
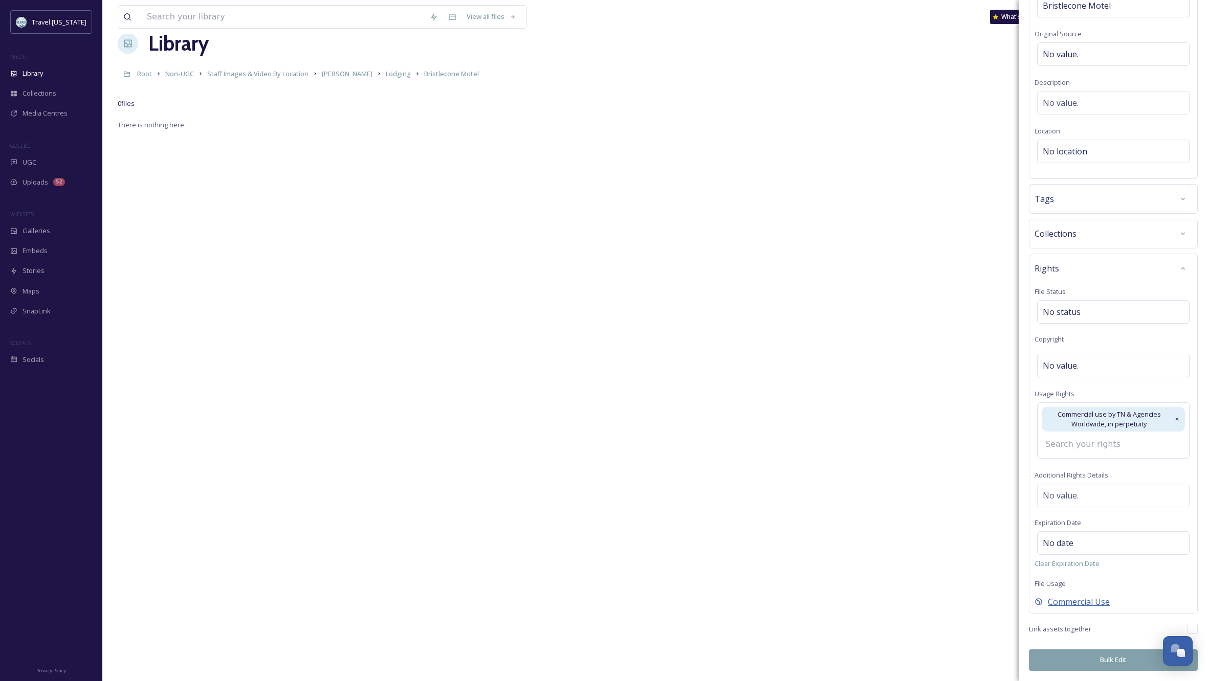
scroll to position [96, 0]
click at [1116, 662] on button "Bulk Edit" at bounding box center [1113, 660] width 169 height 21
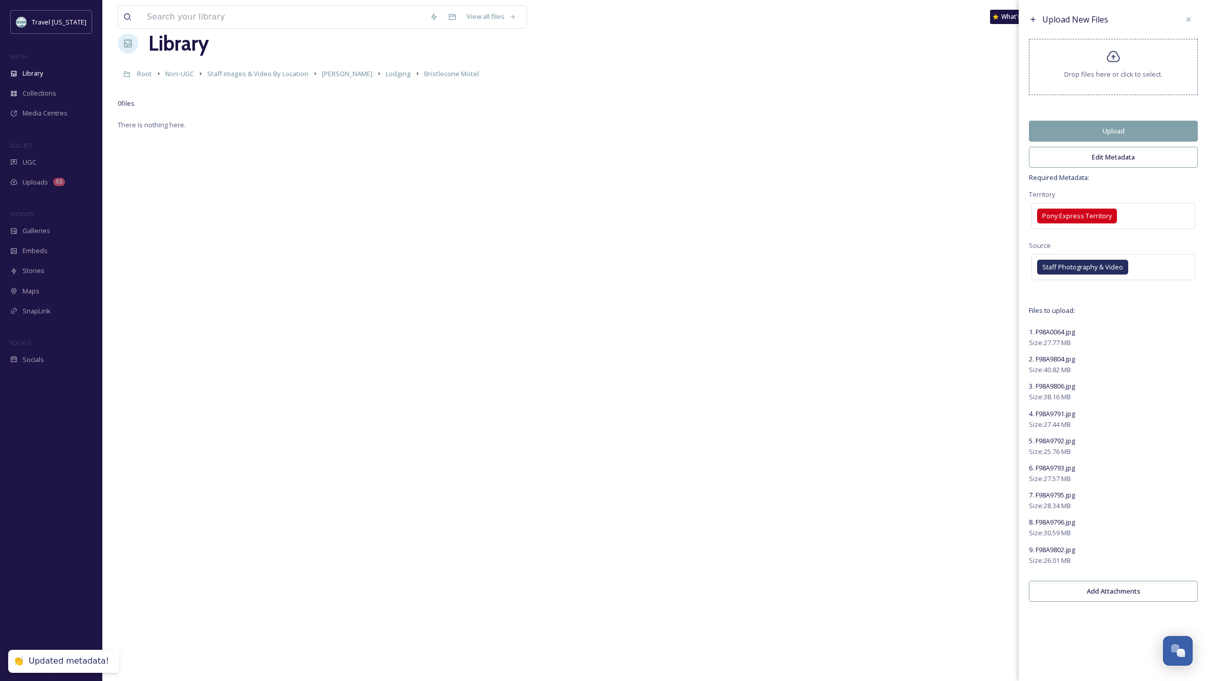
click at [1118, 136] on button "Upload" at bounding box center [1113, 131] width 169 height 21
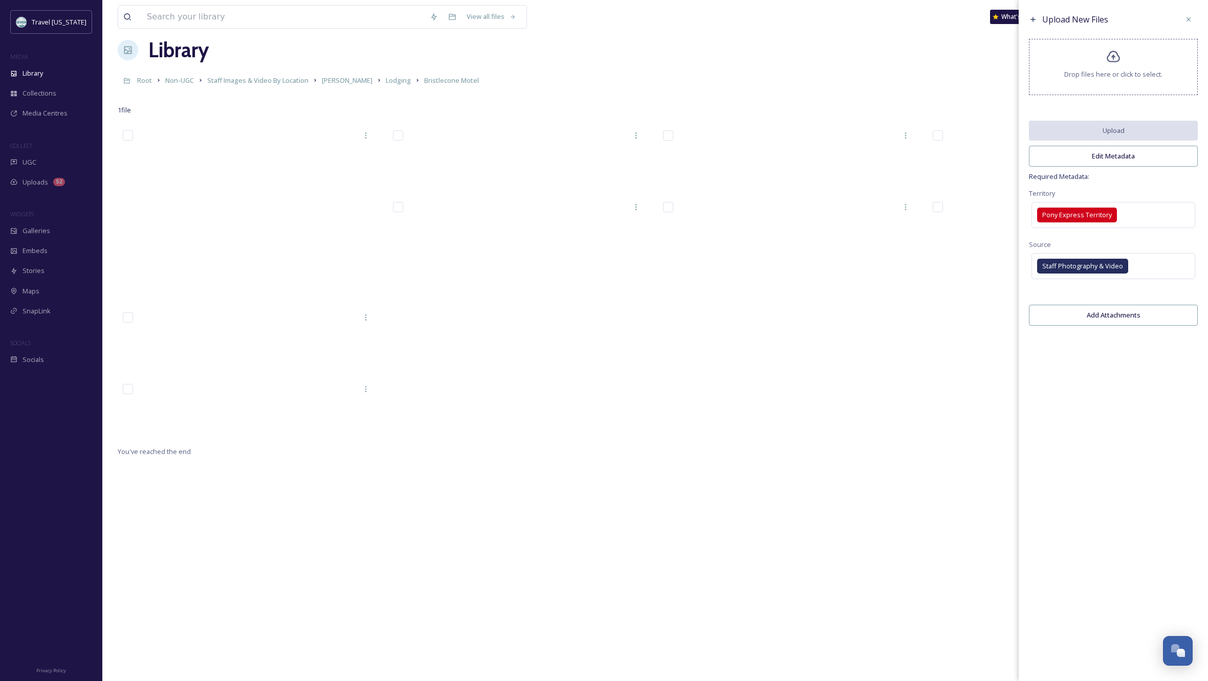
scroll to position [14, 0]
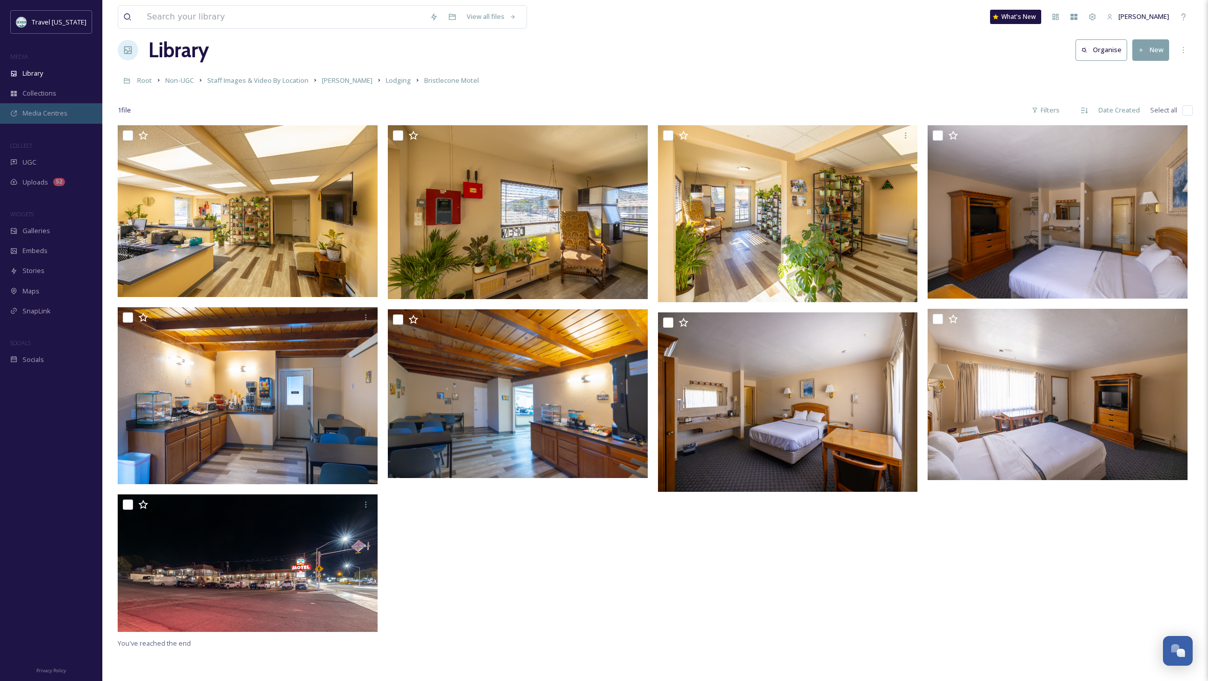
click at [57, 112] on span "Media Centres" at bounding box center [45, 113] width 45 height 10
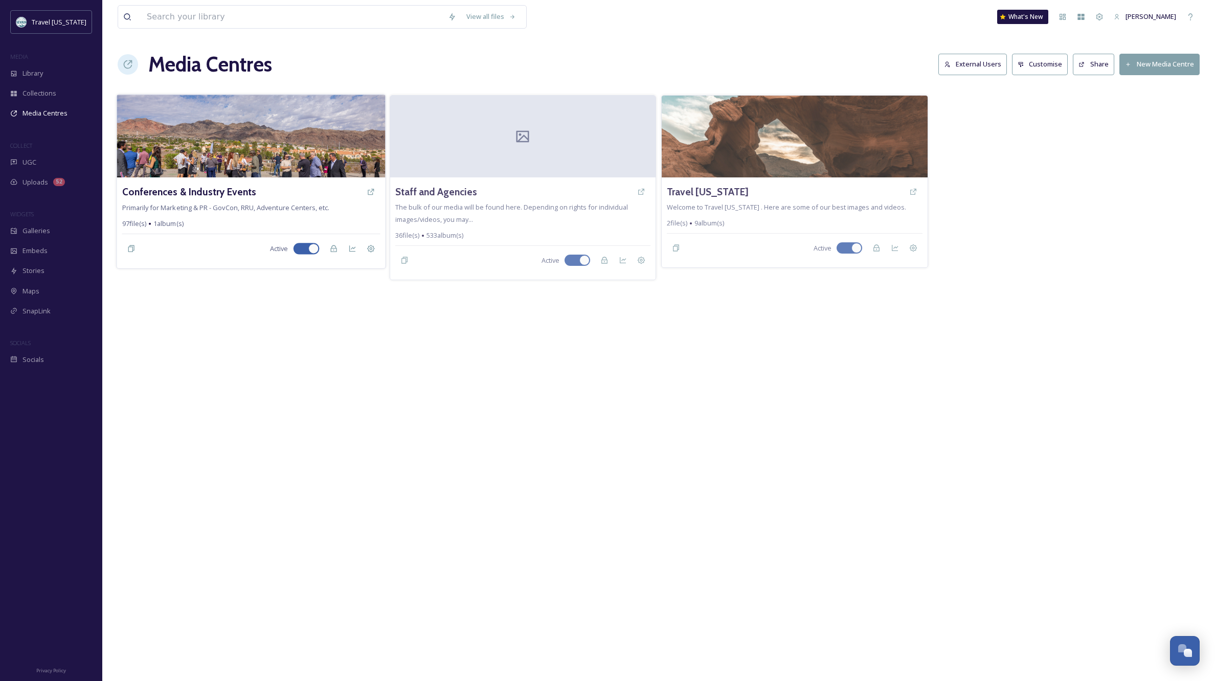
scroll to position [1, 0]
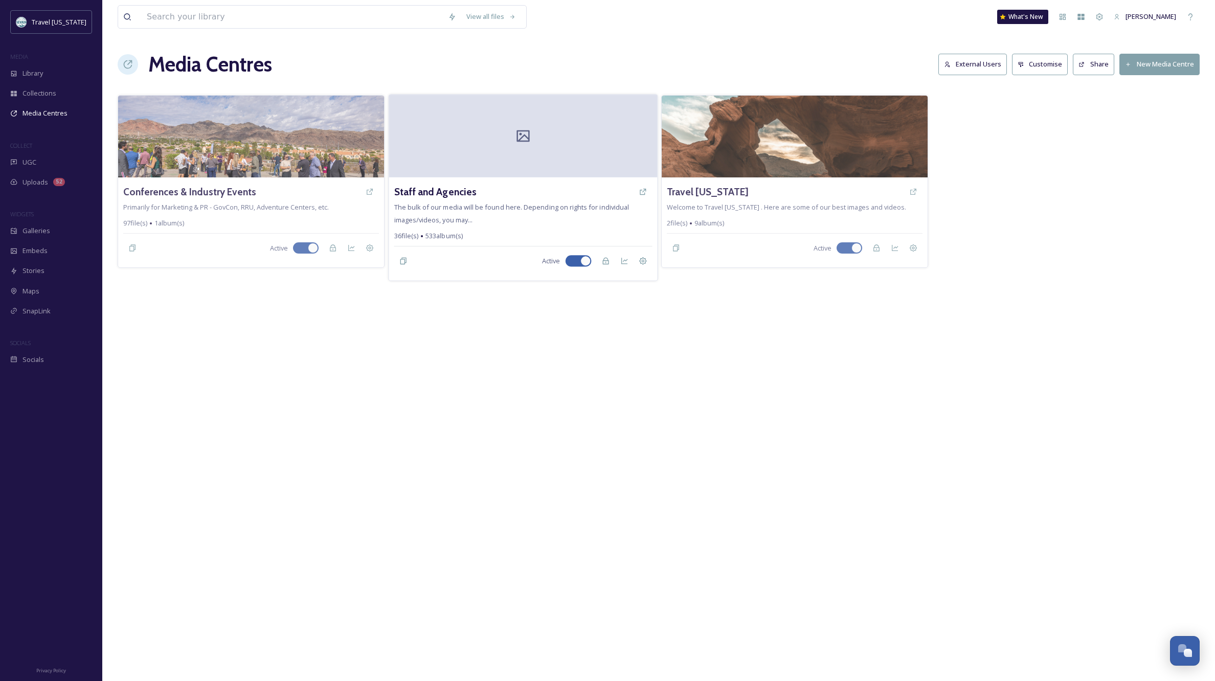
click at [471, 134] on div at bounding box center [523, 136] width 269 height 83
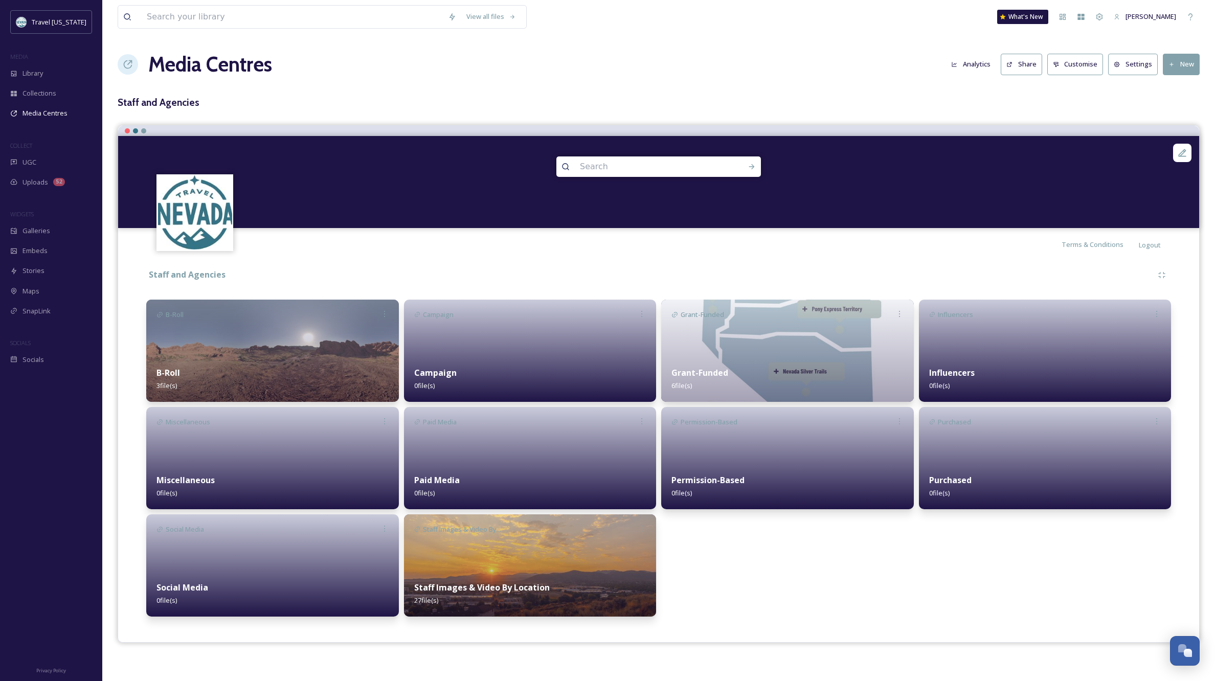
click at [527, 578] on div "Staff Images & Video By Location 27 file(s)" at bounding box center [530, 594] width 253 height 46
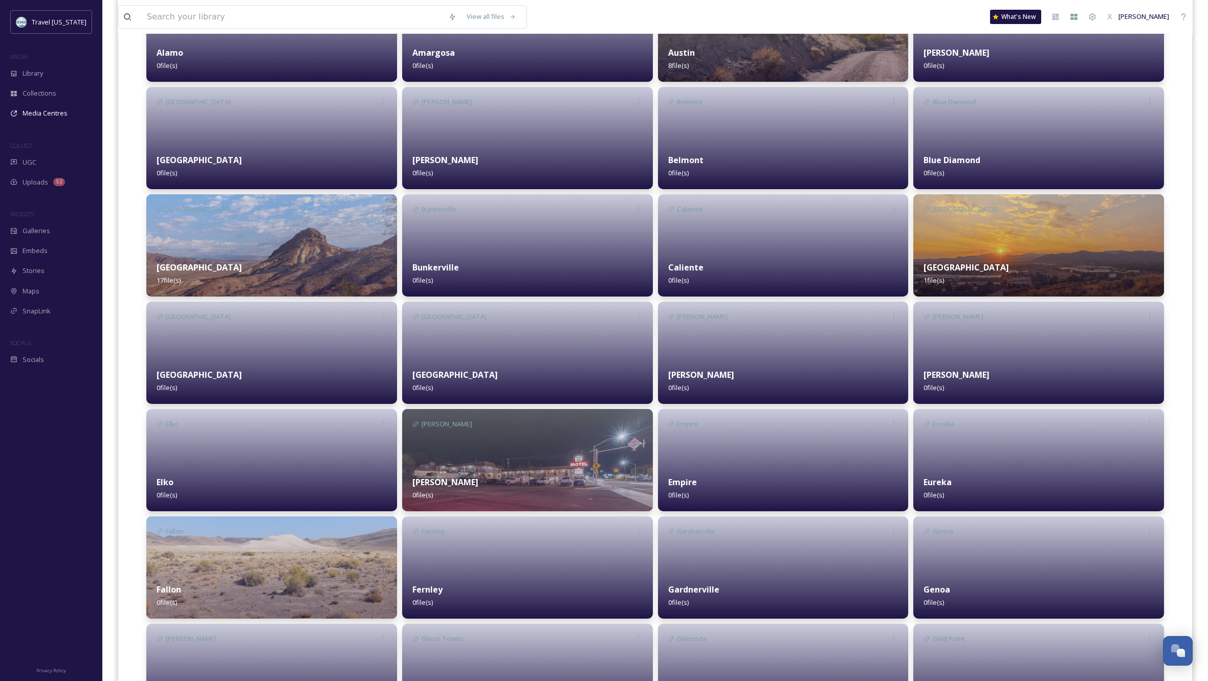
scroll to position [328, 0]
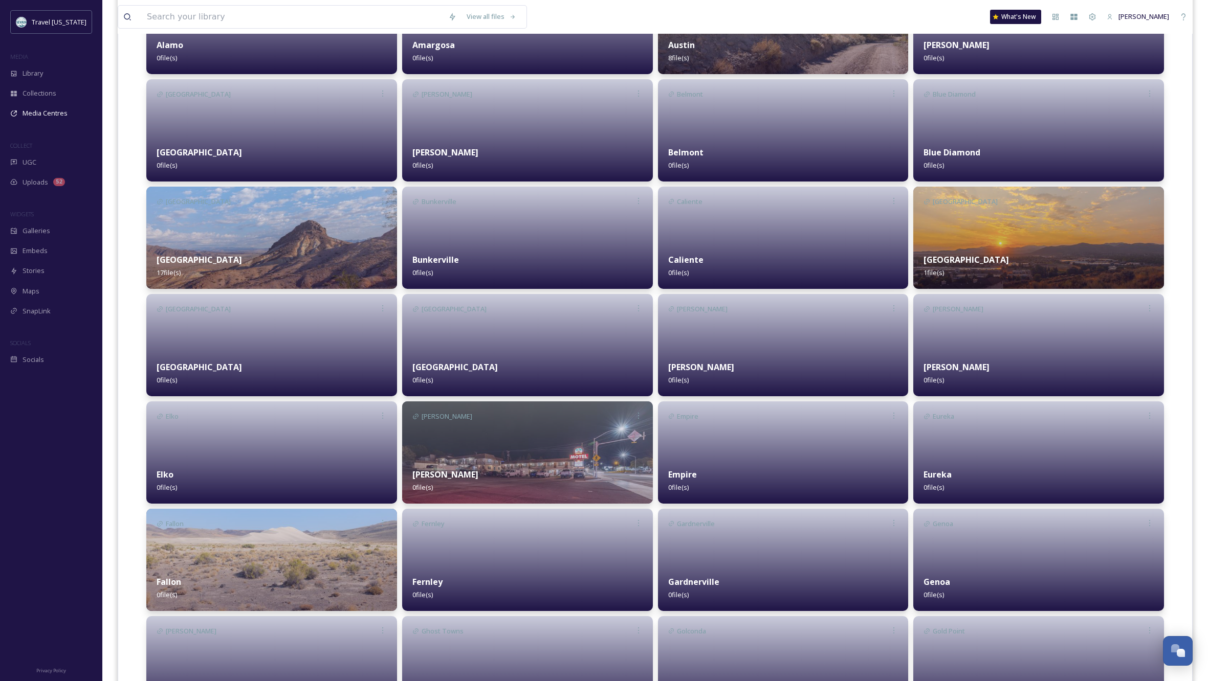
click at [475, 439] on img at bounding box center [527, 453] width 251 height 102
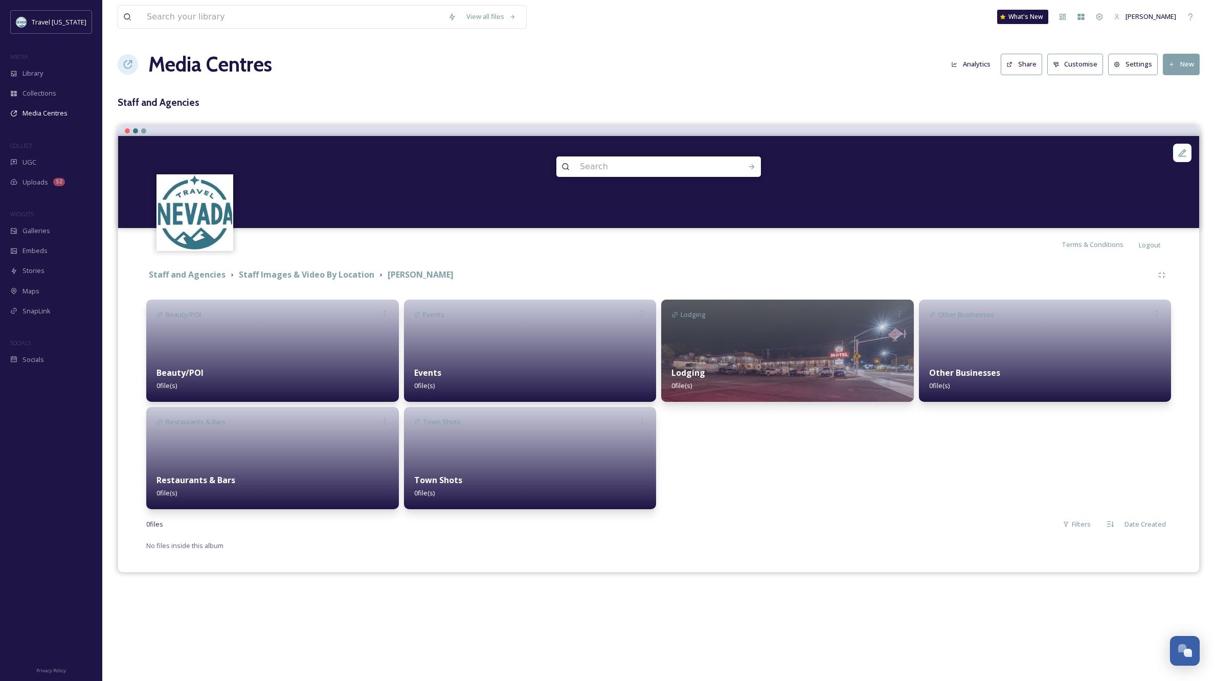
click at [808, 384] on div "Lodging 0 file(s)" at bounding box center [787, 380] width 253 height 46
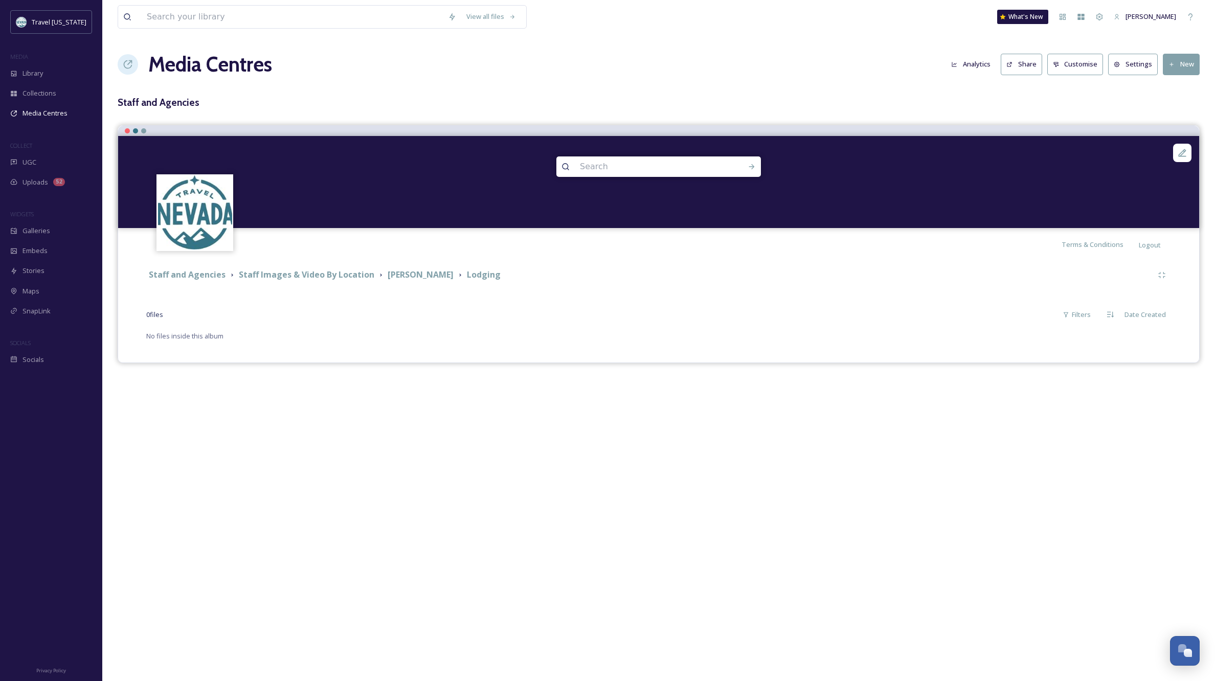
click at [1186, 59] on button "New" at bounding box center [1181, 64] width 37 height 21
click at [1187, 107] on span "Add Album" at bounding box center [1177, 108] width 33 height 10
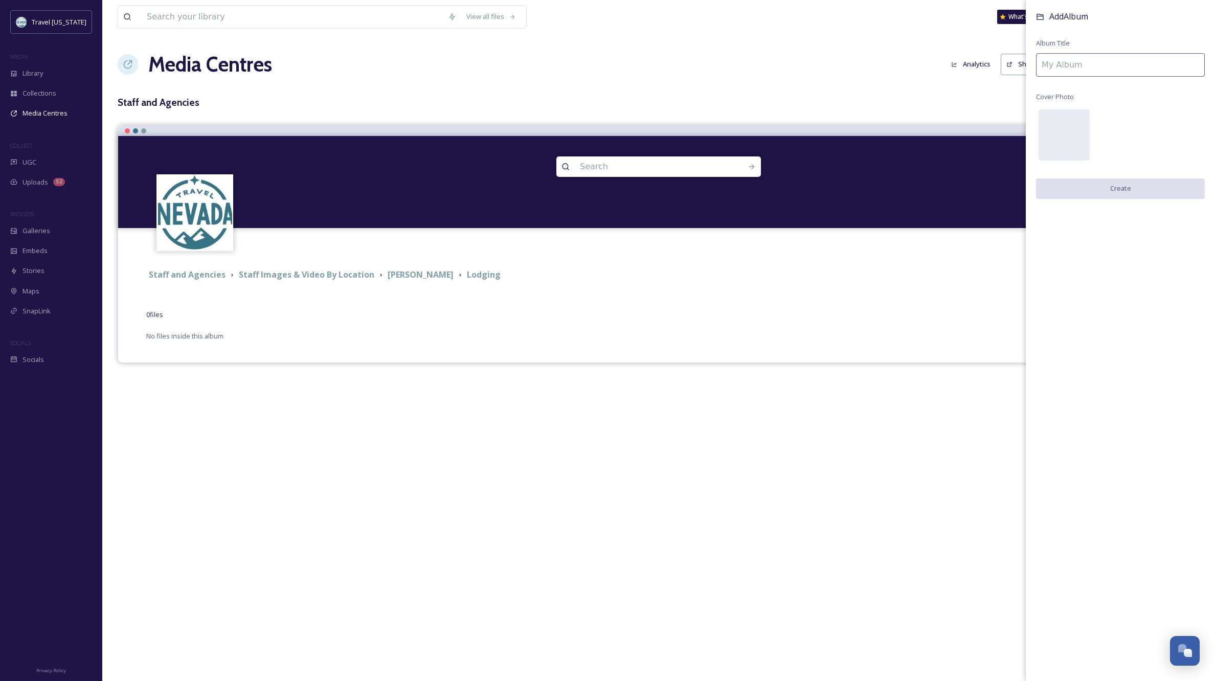
click at [1051, 61] on input at bounding box center [1120, 65] width 169 height 24
type input "Bristlecone Motel"
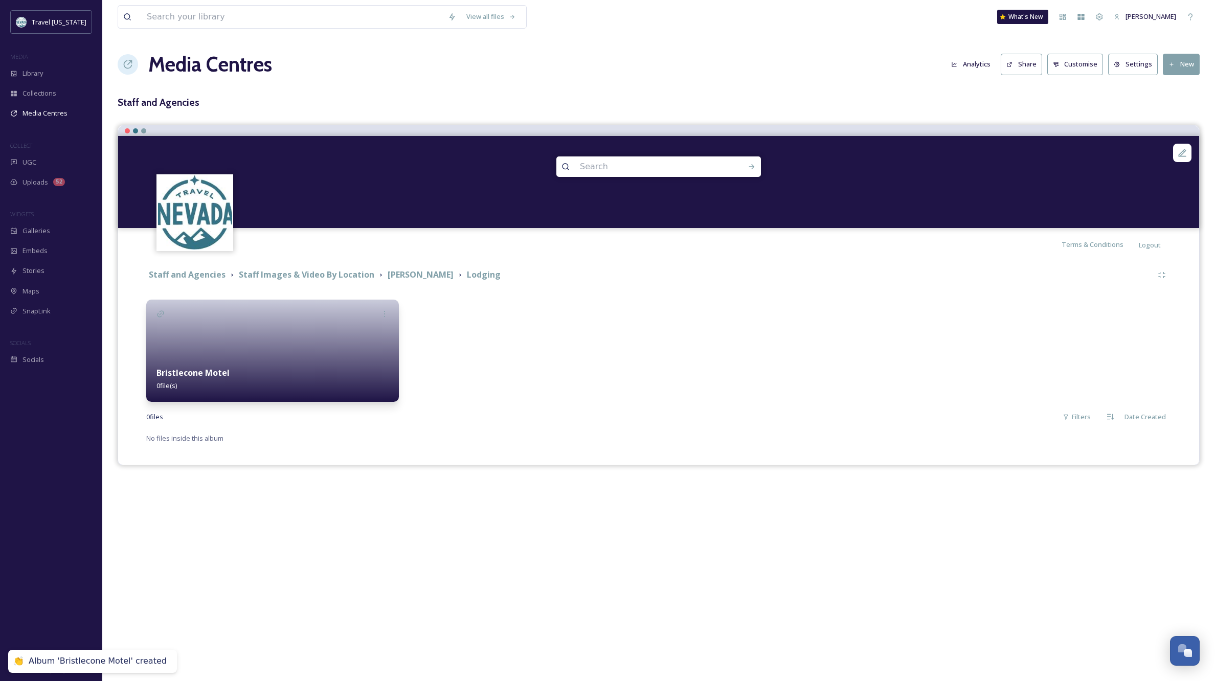
scroll to position [1, 0]
drag, startPoint x: 524, startPoint y: 339, endPoint x: 505, endPoint y: 340, distance: 19.0
click at [524, 339] on div at bounding box center [530, 351] width 253 height 102
click at [161, 311] on icon at bounding box center [161, 314] width 8 height 8
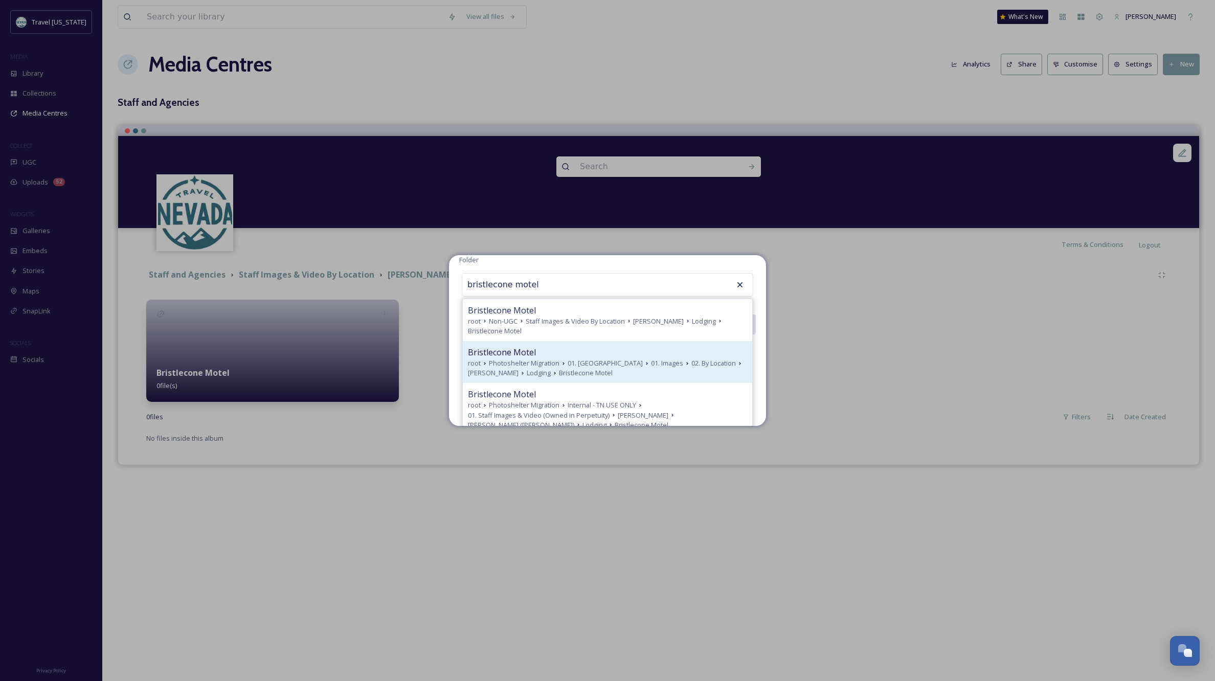
scroll to position [81, 0]
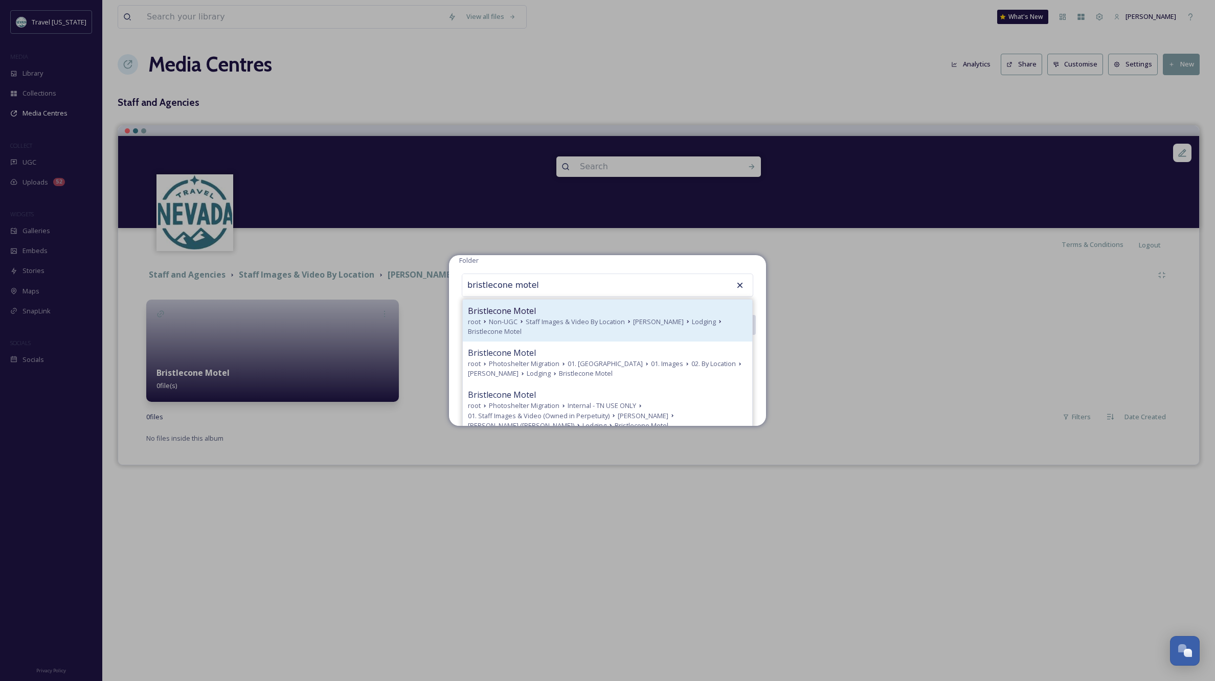
click at [531, 312] on span "Bristlecone Motel" at bounding box center [502, 311] width 68 height 12
type input "Bristlecone Motel"
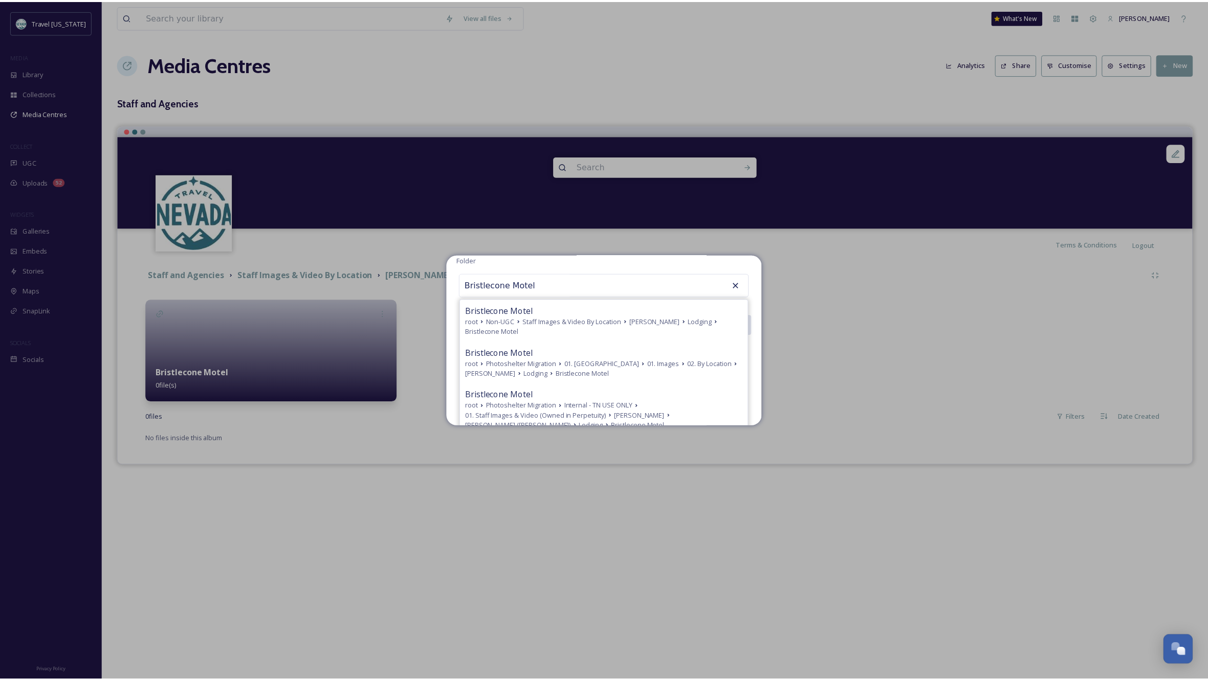
scroll to position [0, 0]
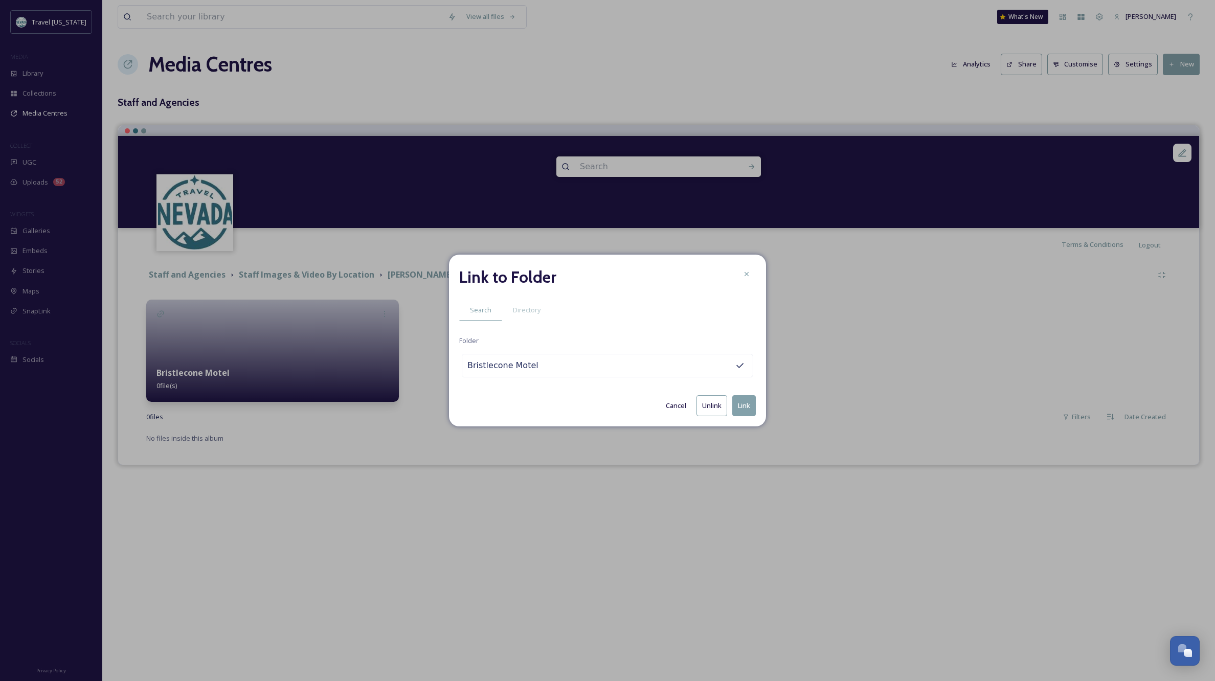
click at [740, 406] on button "Link" at bounding box center [745, 405] width 24 height 21
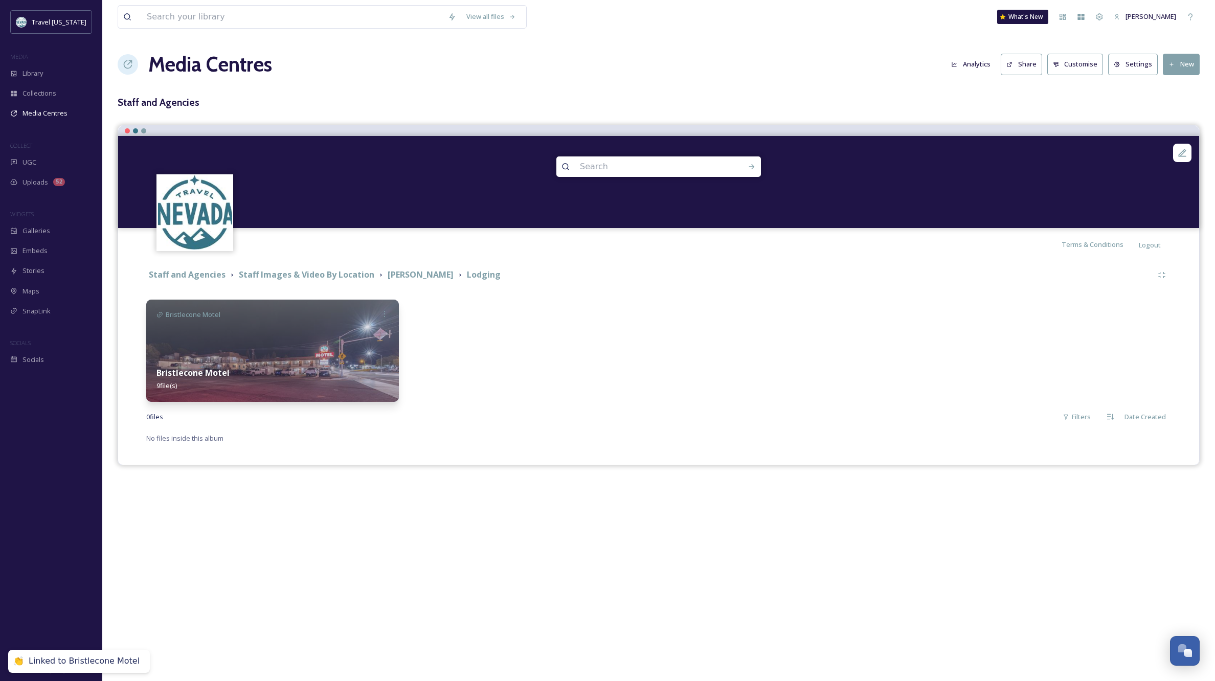
click at [278, 341] on img at bounding box center [272, 351] width 253 height 102
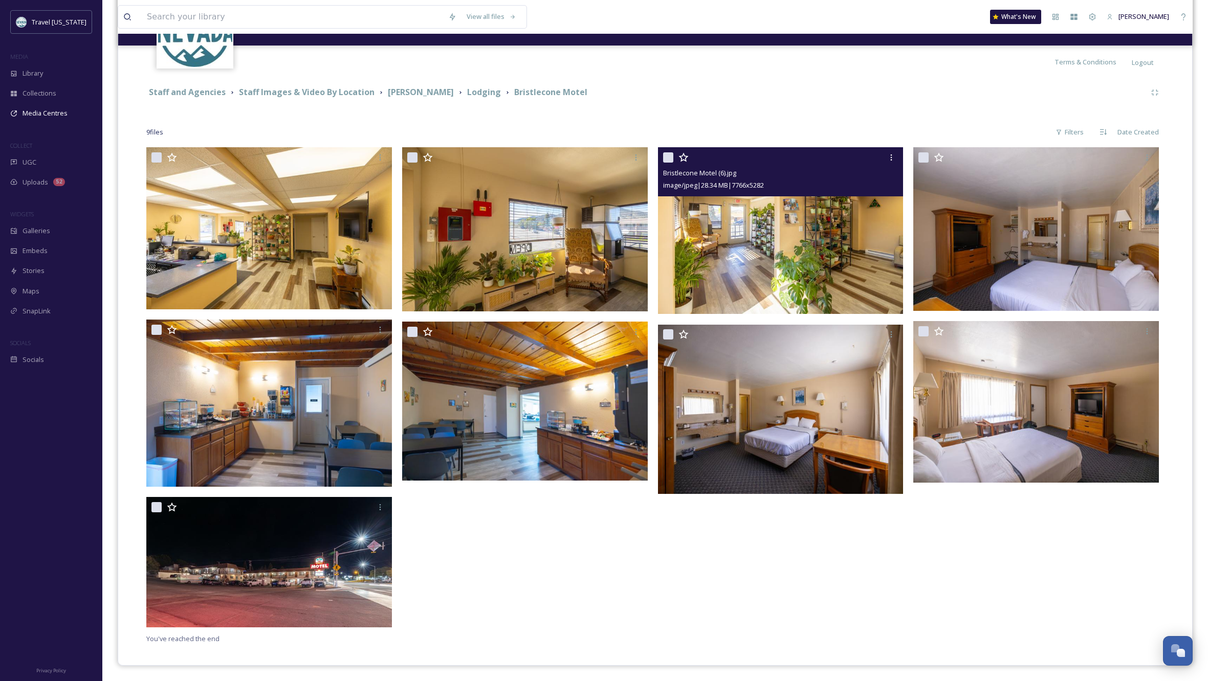
scroll to position [182, 0]
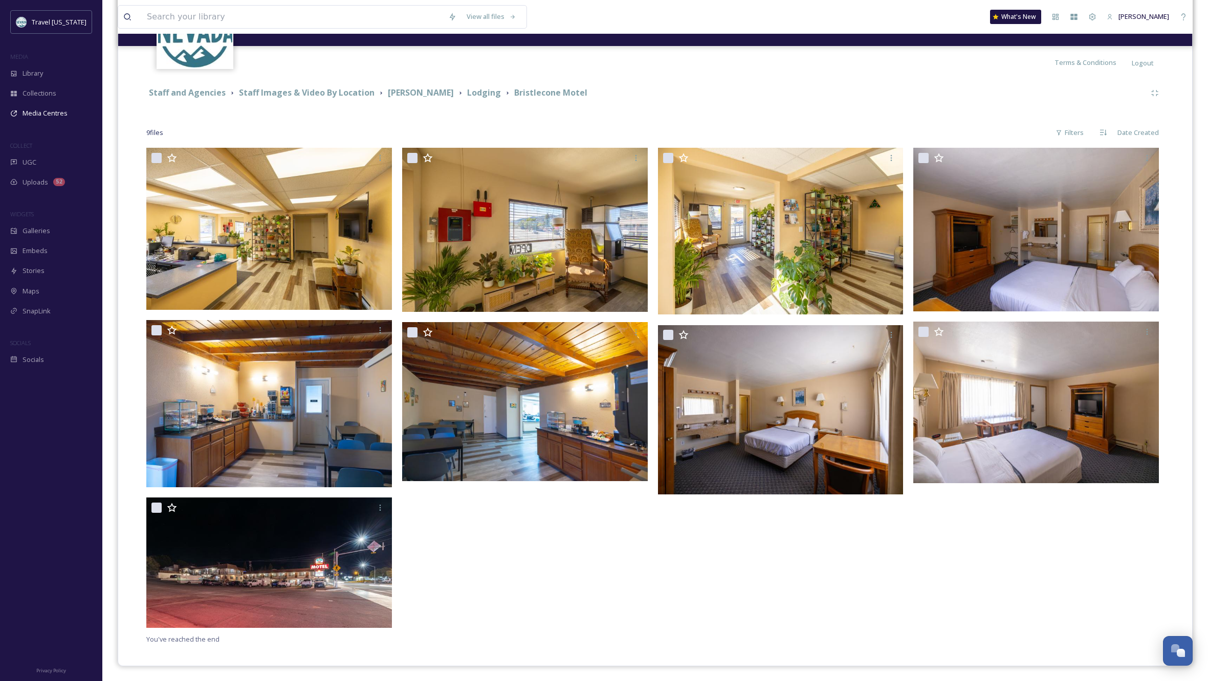
click at [766, 609] on div at bounding box center [783, 390] width 251 height 485
click at [467, 93] on strong "Lodging" at bounding box center [484, 92] width 34 height 11
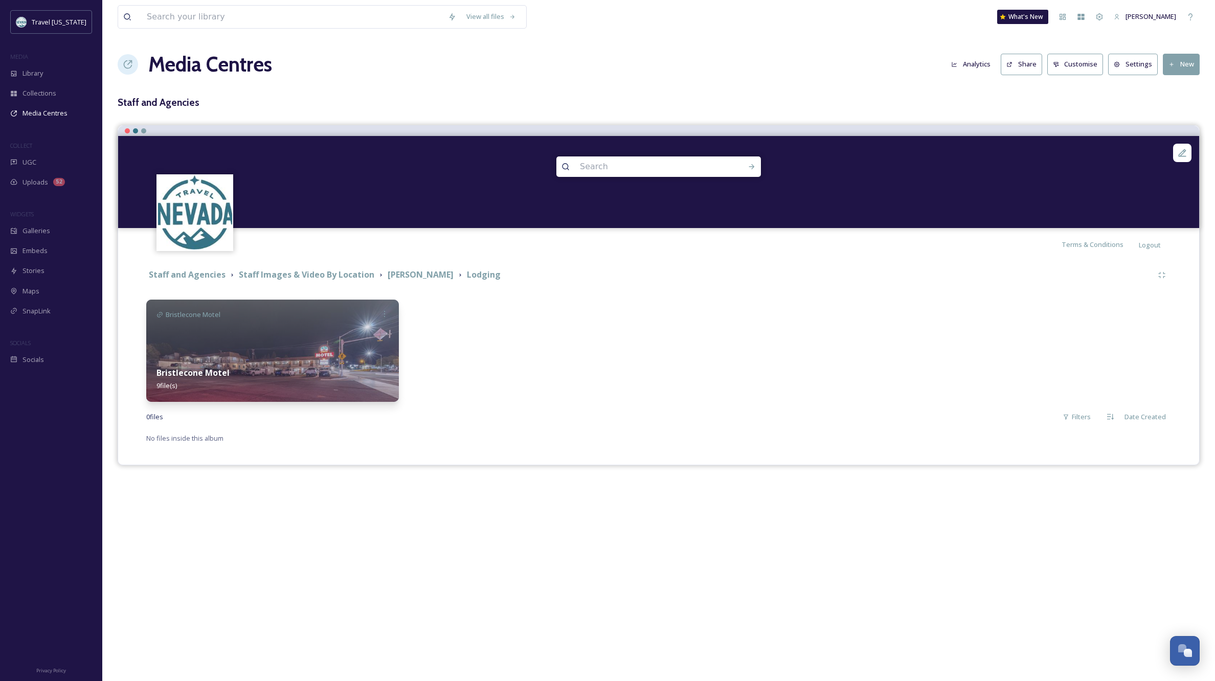
scroll to position [-1, 3]
click at [331, 352] on img at bounding box center [272, 351] width 253 height 102
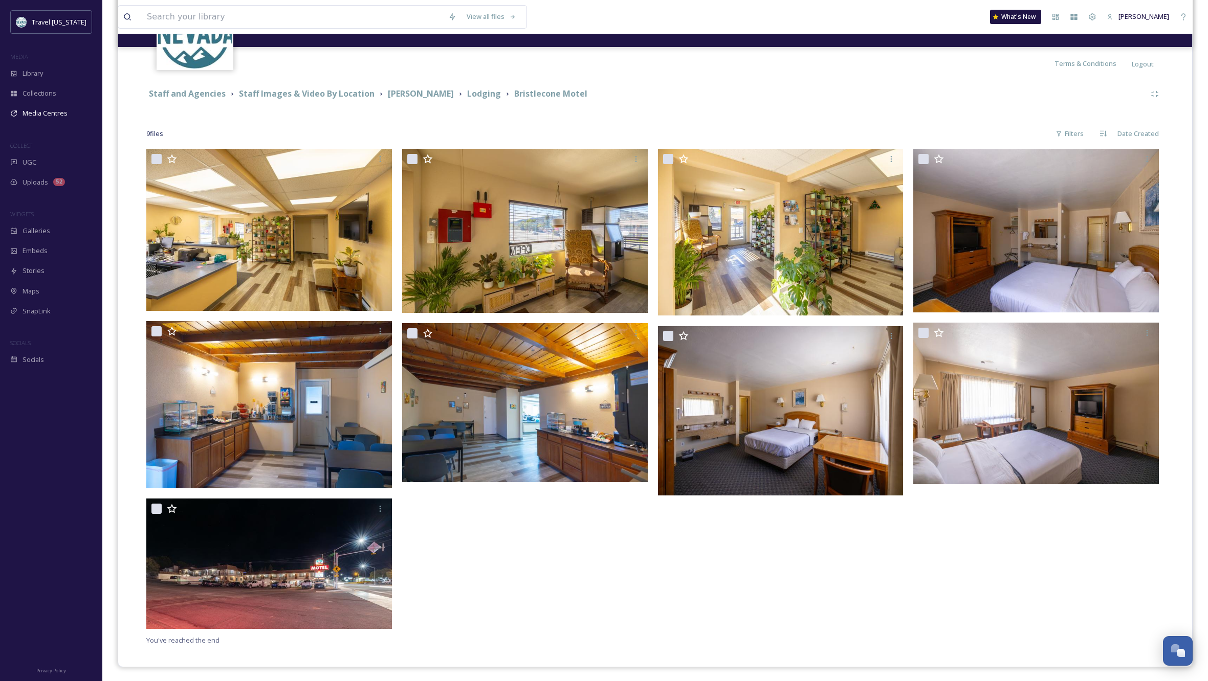
scroll to position [181, 1]
